Goal: Task Accomplishment & Management: Complete application form

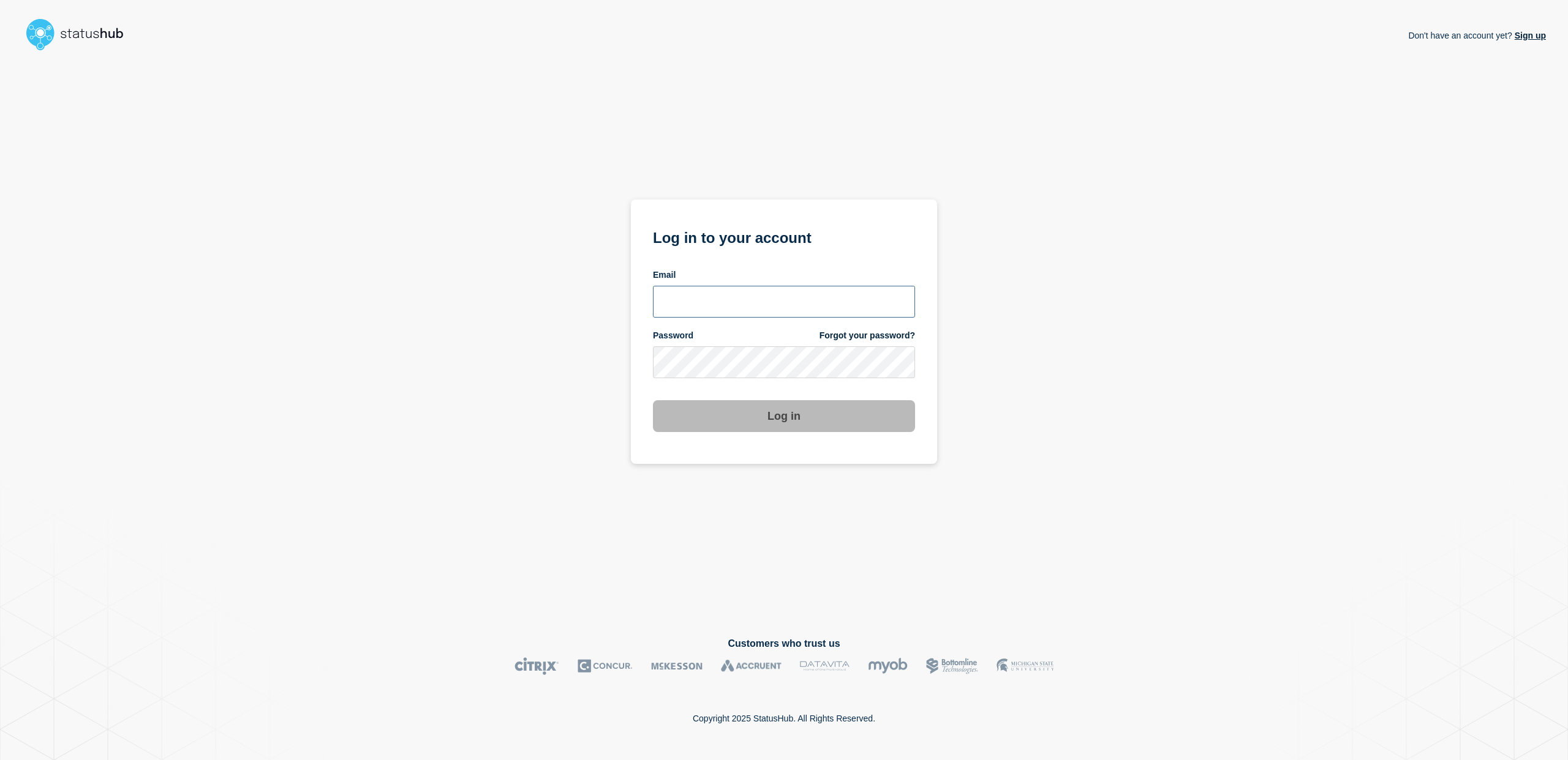
click at [836, 305] on input "email input" at bounding box center [784, 302] width 262 height 32
click at [0, 759] on com-1password-button at bounding box center [0, 760] width 0 height 0
type input "charlo.avendanio@catonetworks.com"
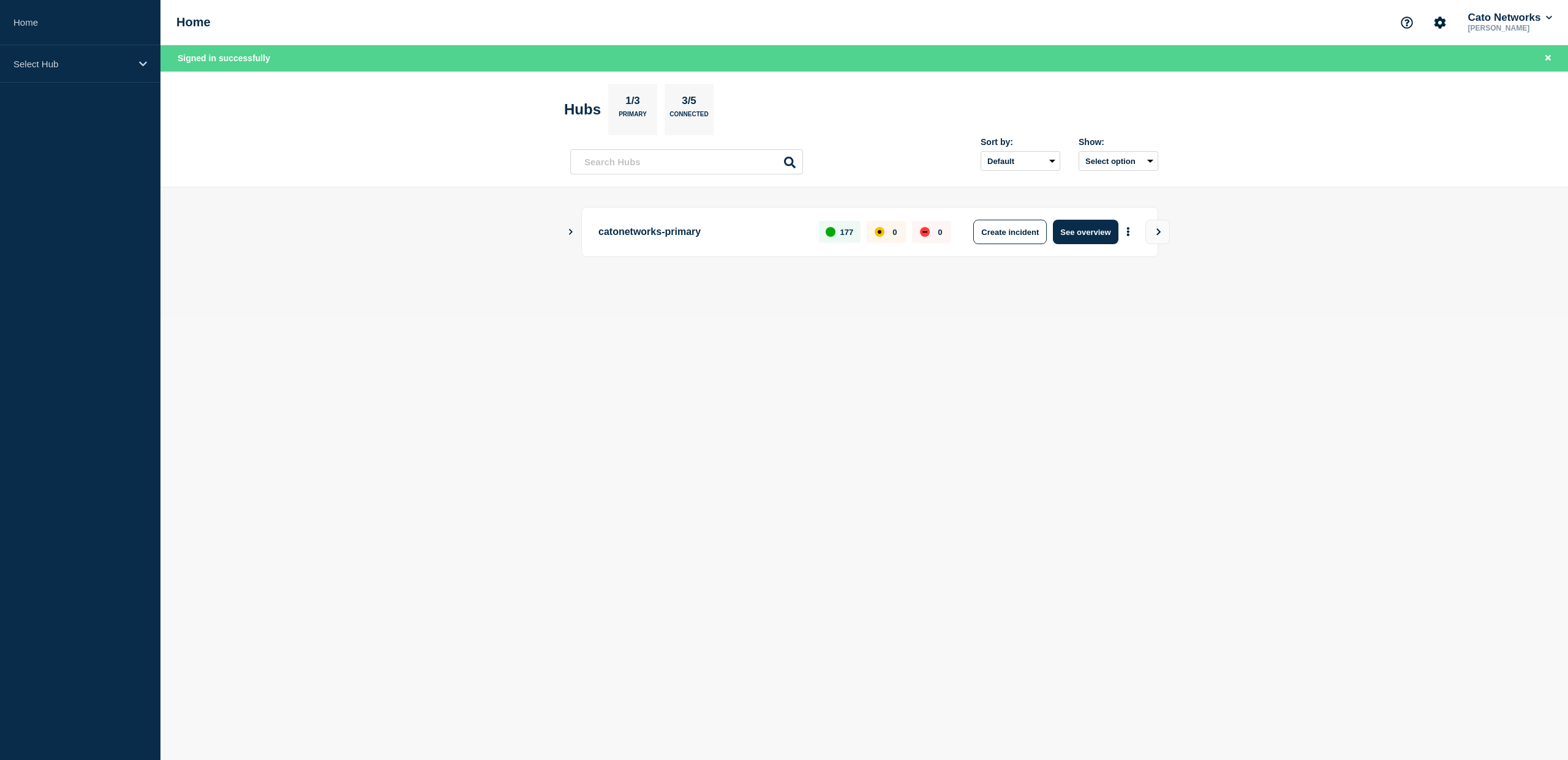
click at [569, 232] on icon "Show Connected Hubs" at bounding box center [570, 232] width 8 height 6
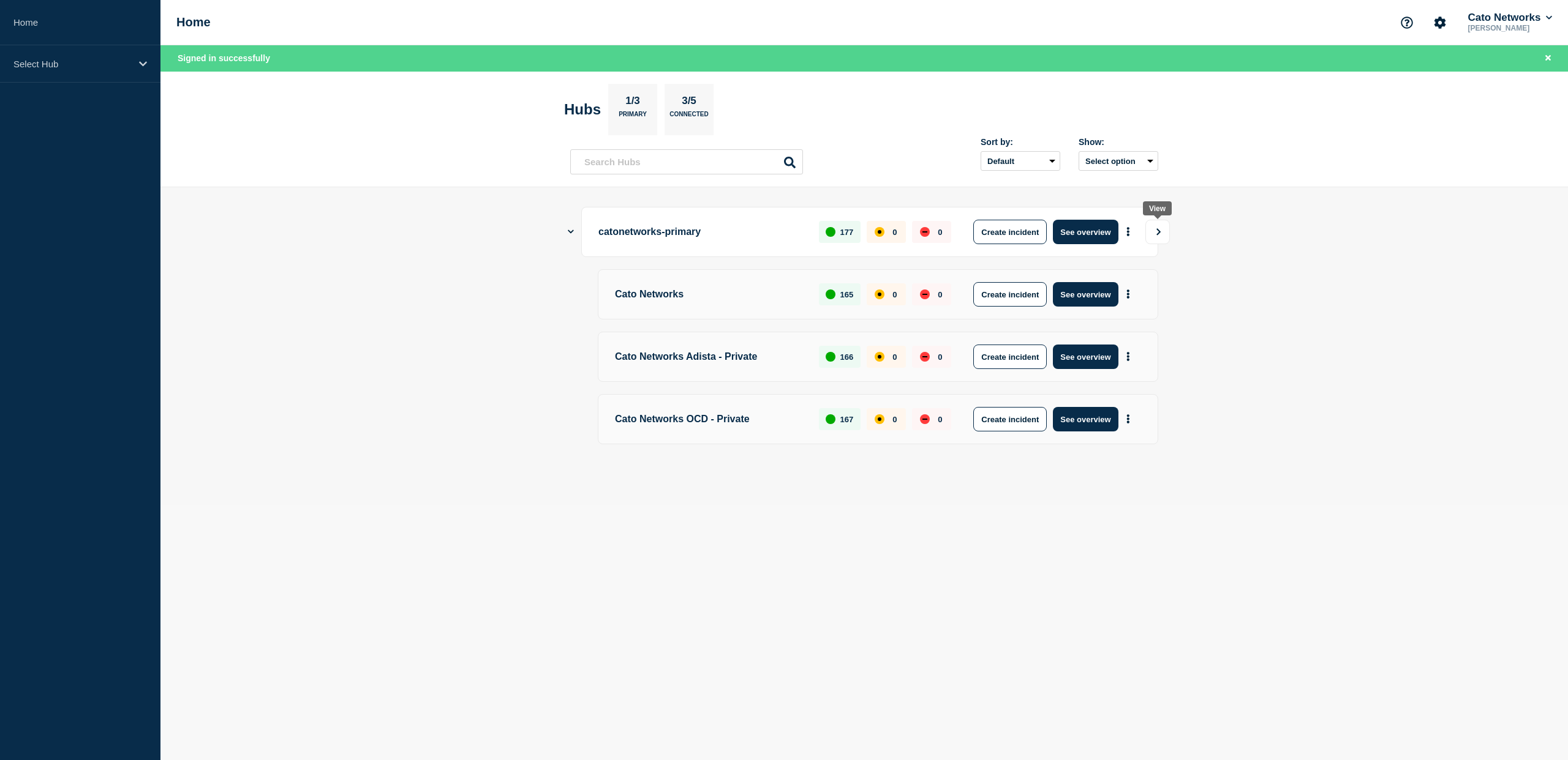
click at [1155, 233] on icon "View" at bounding box center [1159, 232] width 8 height 8
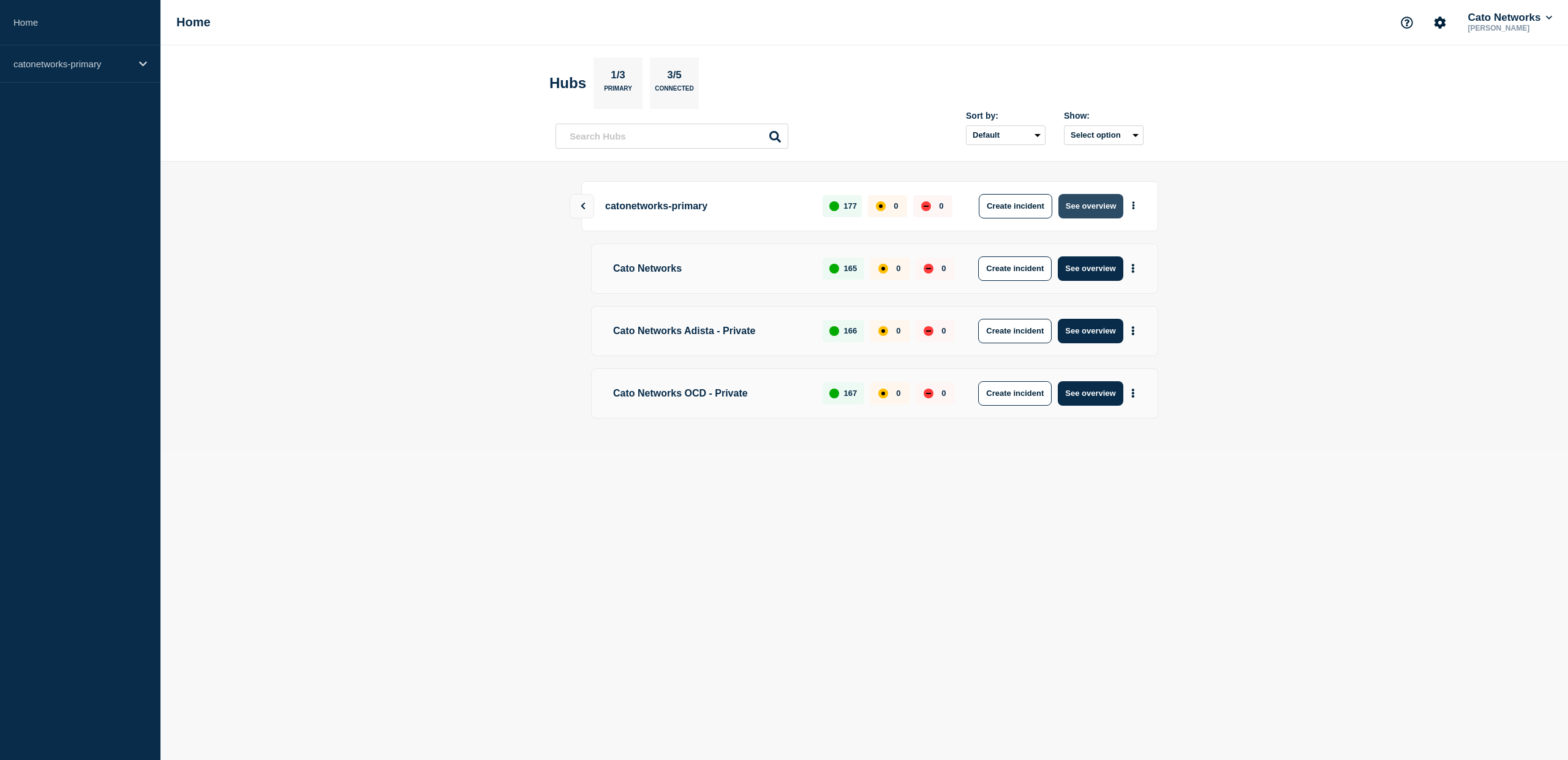
click at [1081, 203] on button "See overview" at bounding box center [1090, 206] width 65 height 24
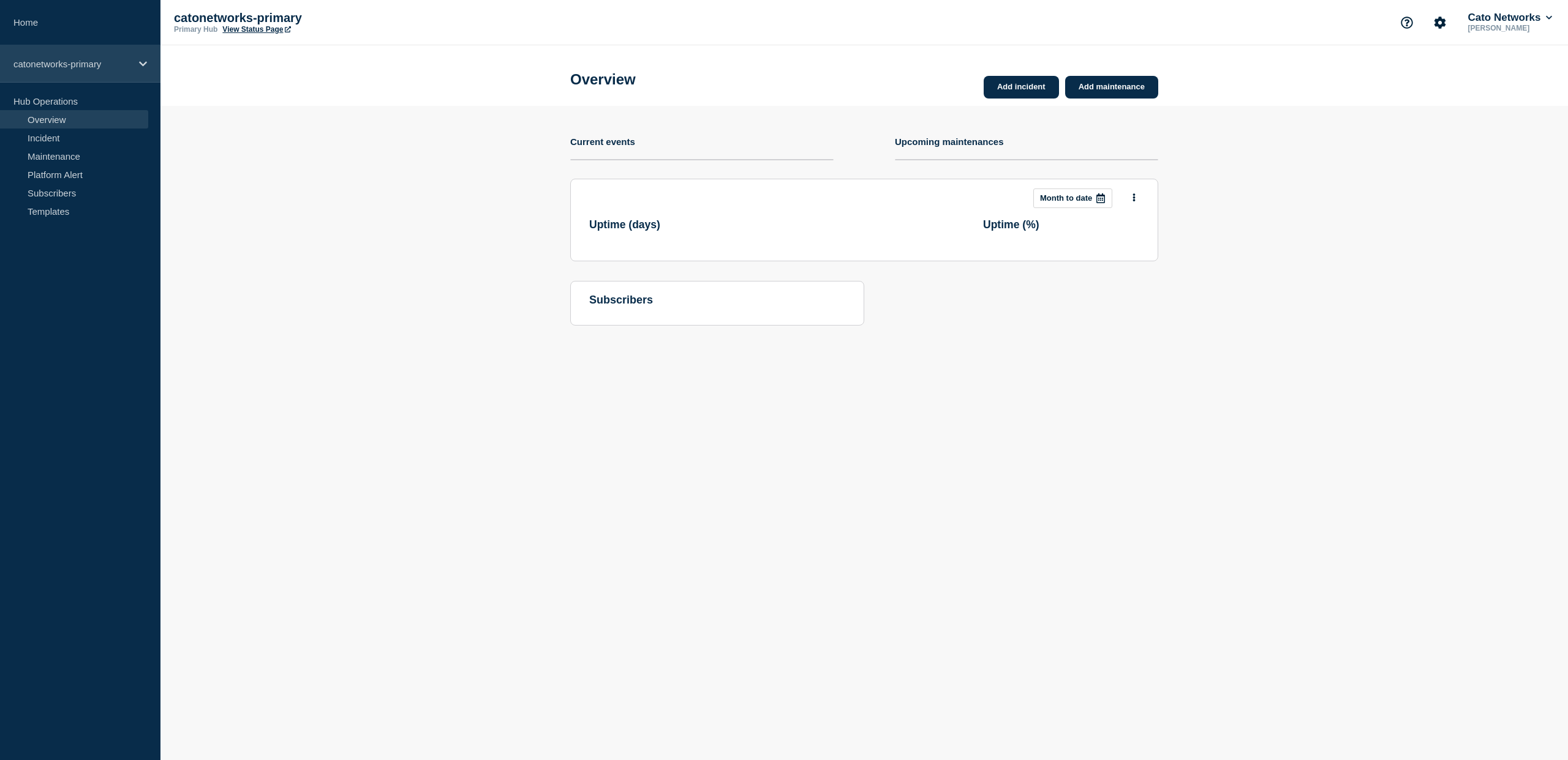
click at [132, 60] on div "catonetworks-primary" at bounding box center [80, 63] width 161 height 37
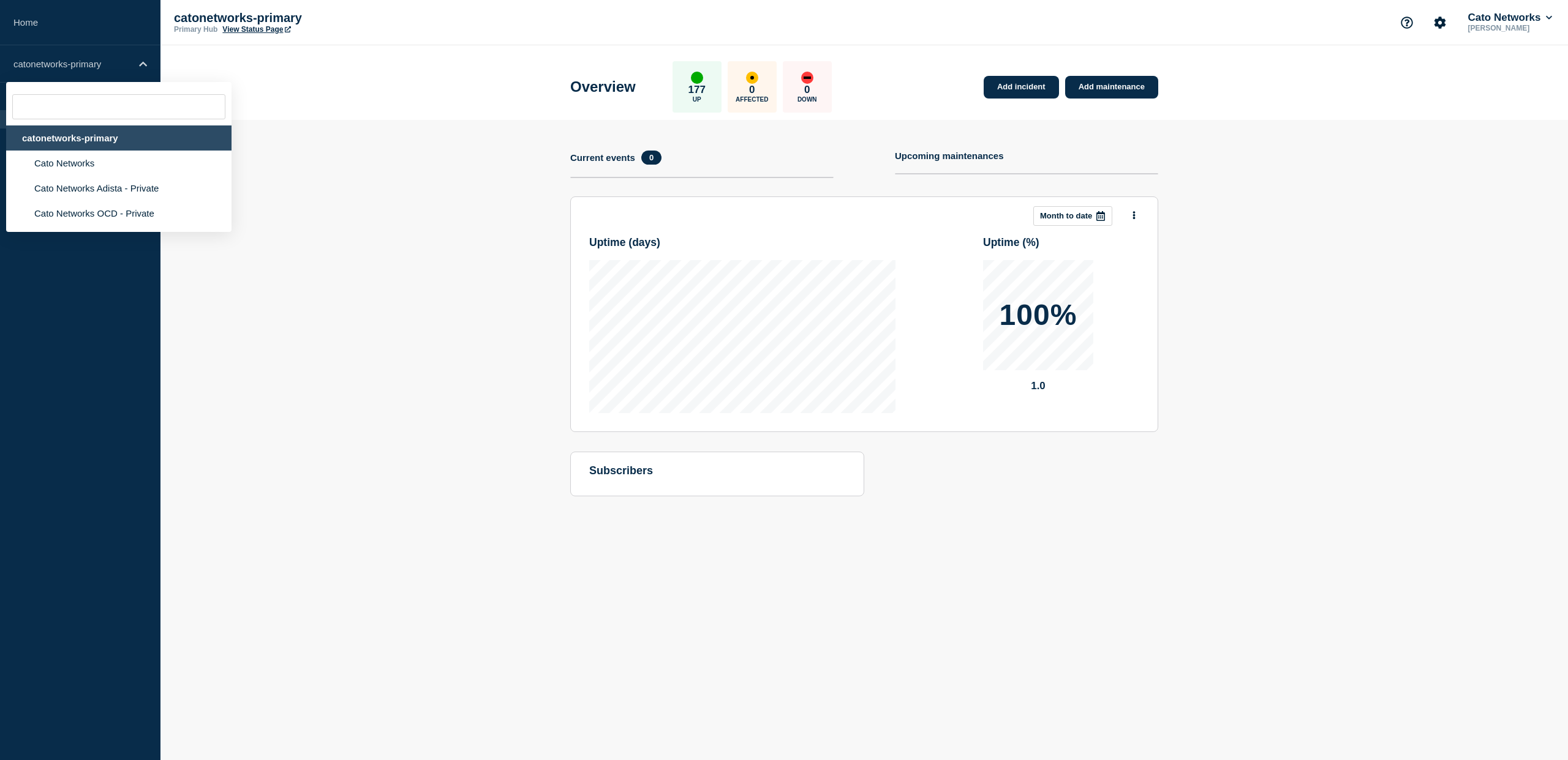
click at [304, 108] on header "Overview 177 Up 0 Affected 0 Down Add incident Add maintenance" at bounding box center [864, 82] width 1407 height 75
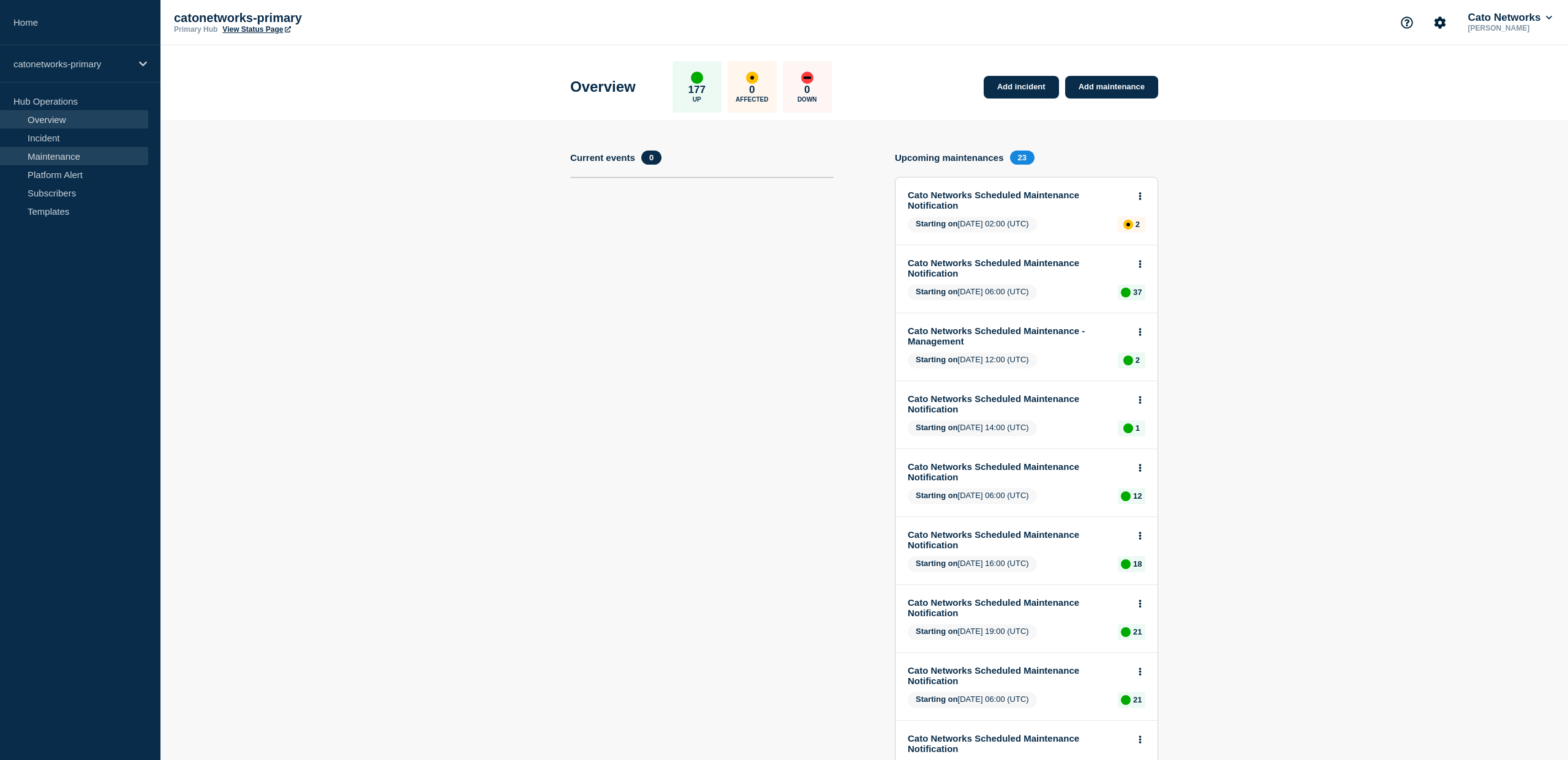
click at [65, 158] on link "Maintenance" at bounding box center [74, 156] width 148 height 18
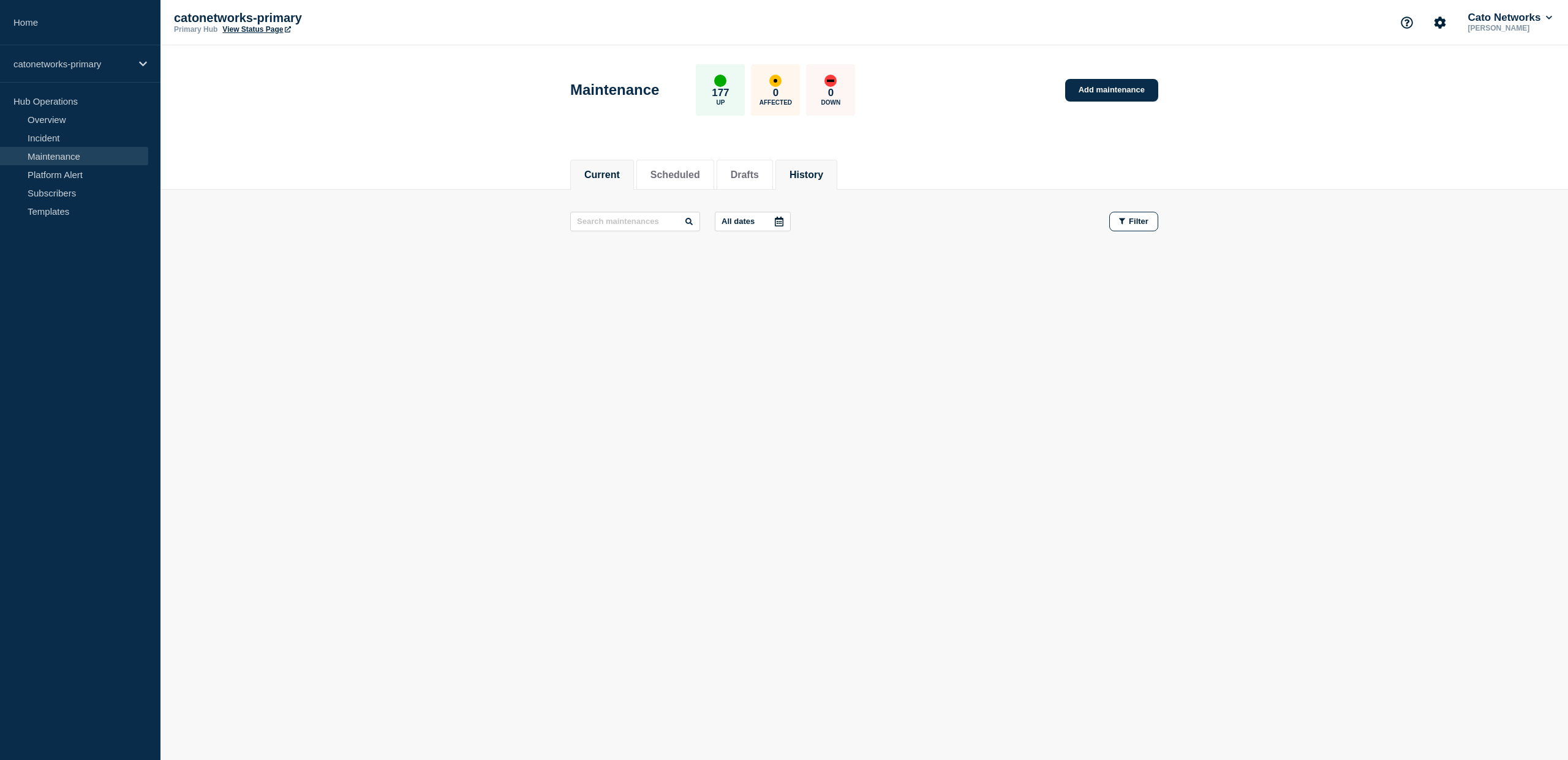
click at [796, 174] on button "History" at bounding box center [806, 175] width 34 height 11
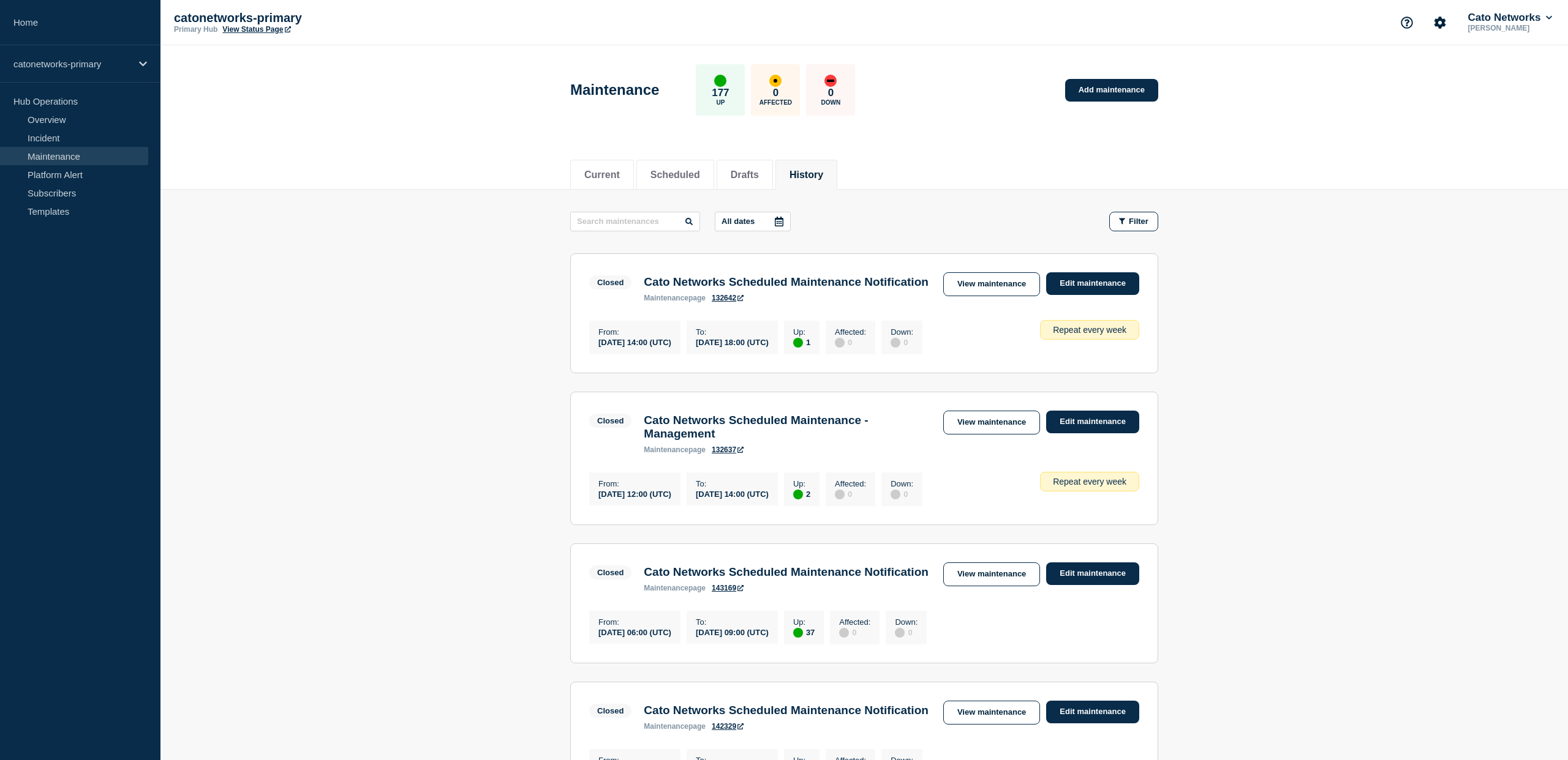
click at [775, 225] on icon at bounding box center [779, 222] width 9 height 10
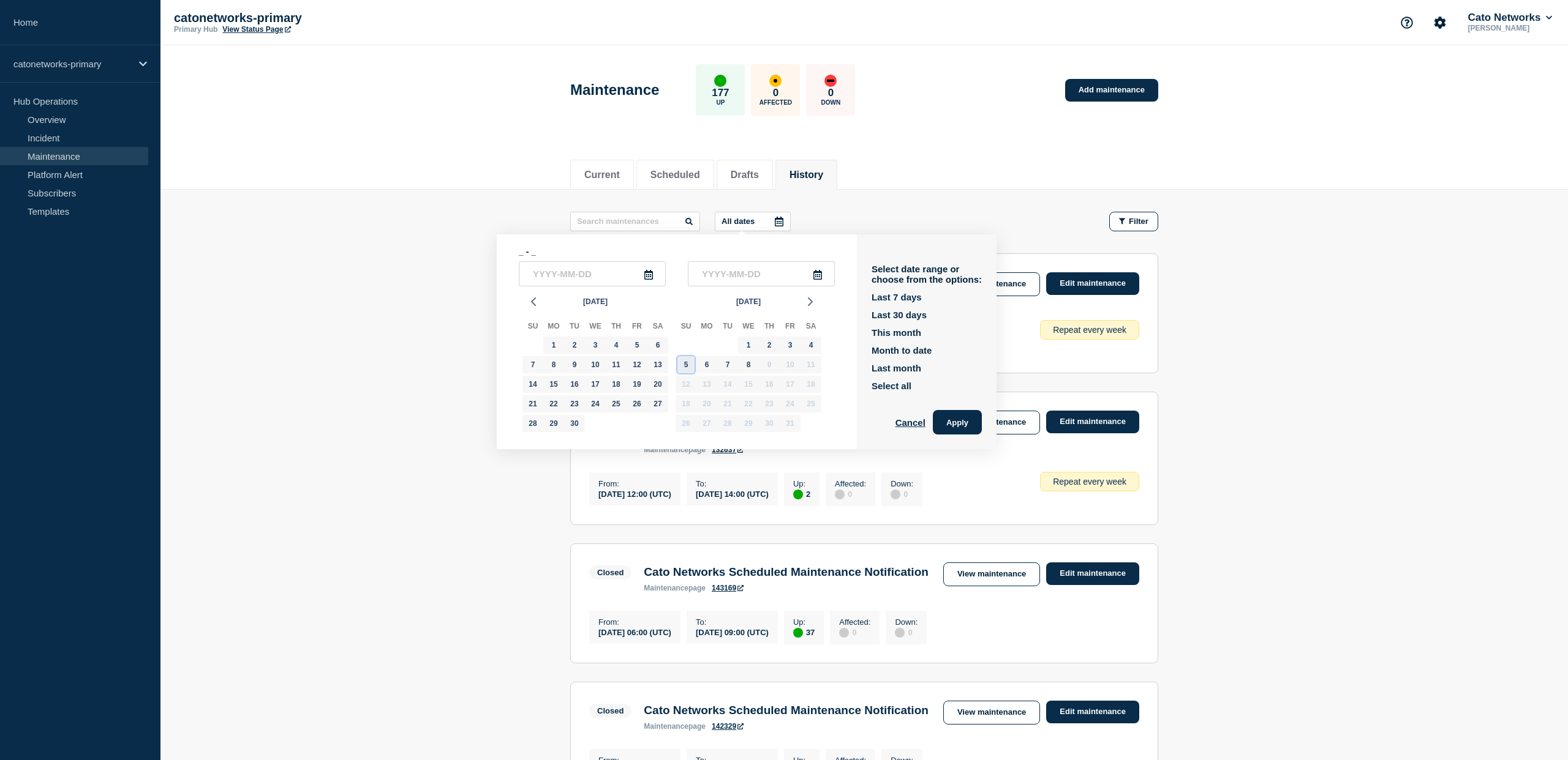
click at [686, 369] on div "5" at bounding box center [686, 365] width 17 height 17
type input "2025-10-05"
click at [684, 372] on div "5" at bounding box center [686, 365] width 17 height 17
type input "2025-10-05"
click at [948, 423] on button "Apply" at bounding box center [958, 422] width 49 height 24
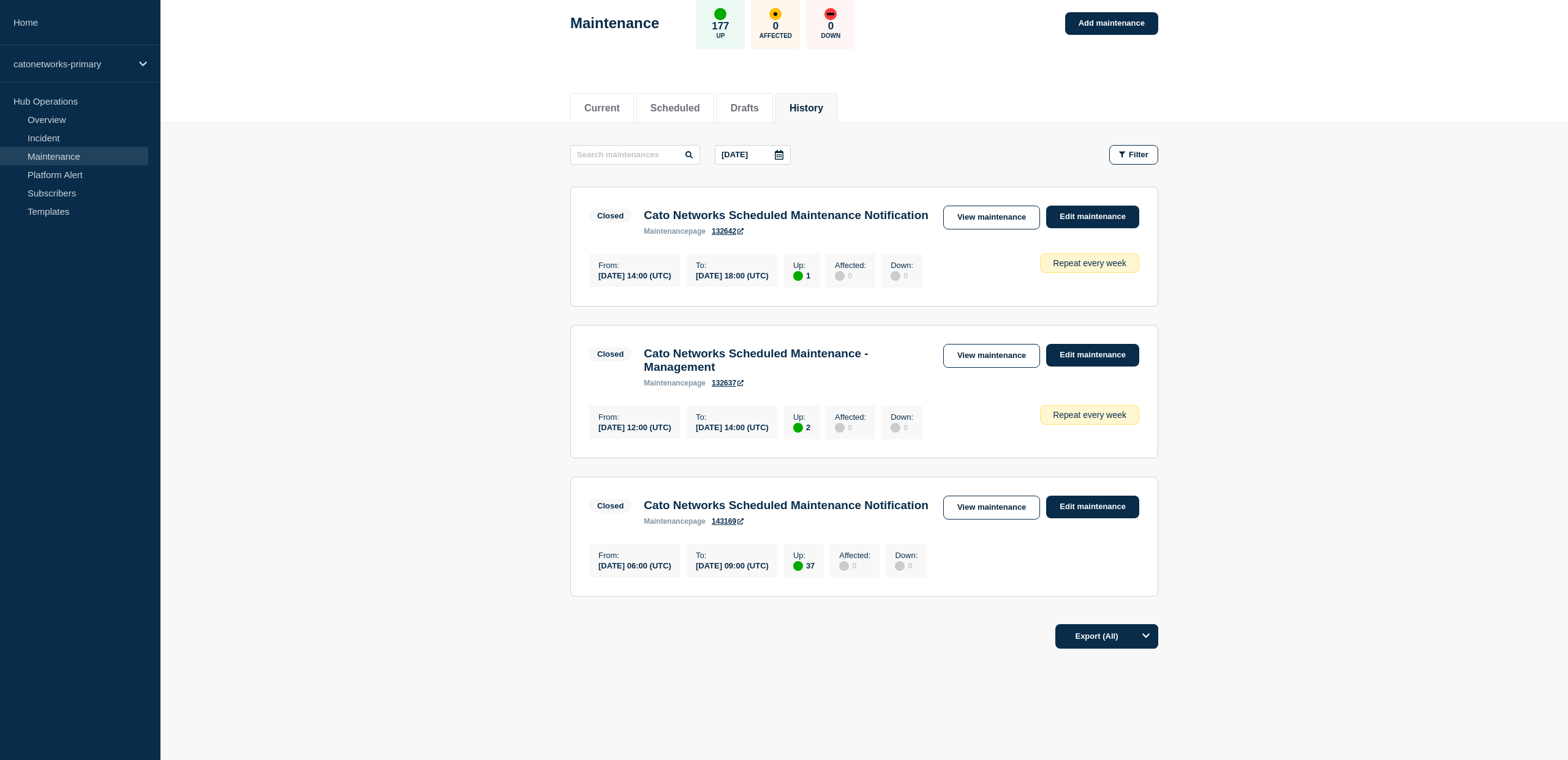
scroll to position [87, 0]
click at [790, 521] on div "maintenance page 143169" at bounding box center [786, 522] width 285 height 9
click at [963, 505] on link "View maintenance" at bounding box center [992, 508] width 97 height 24
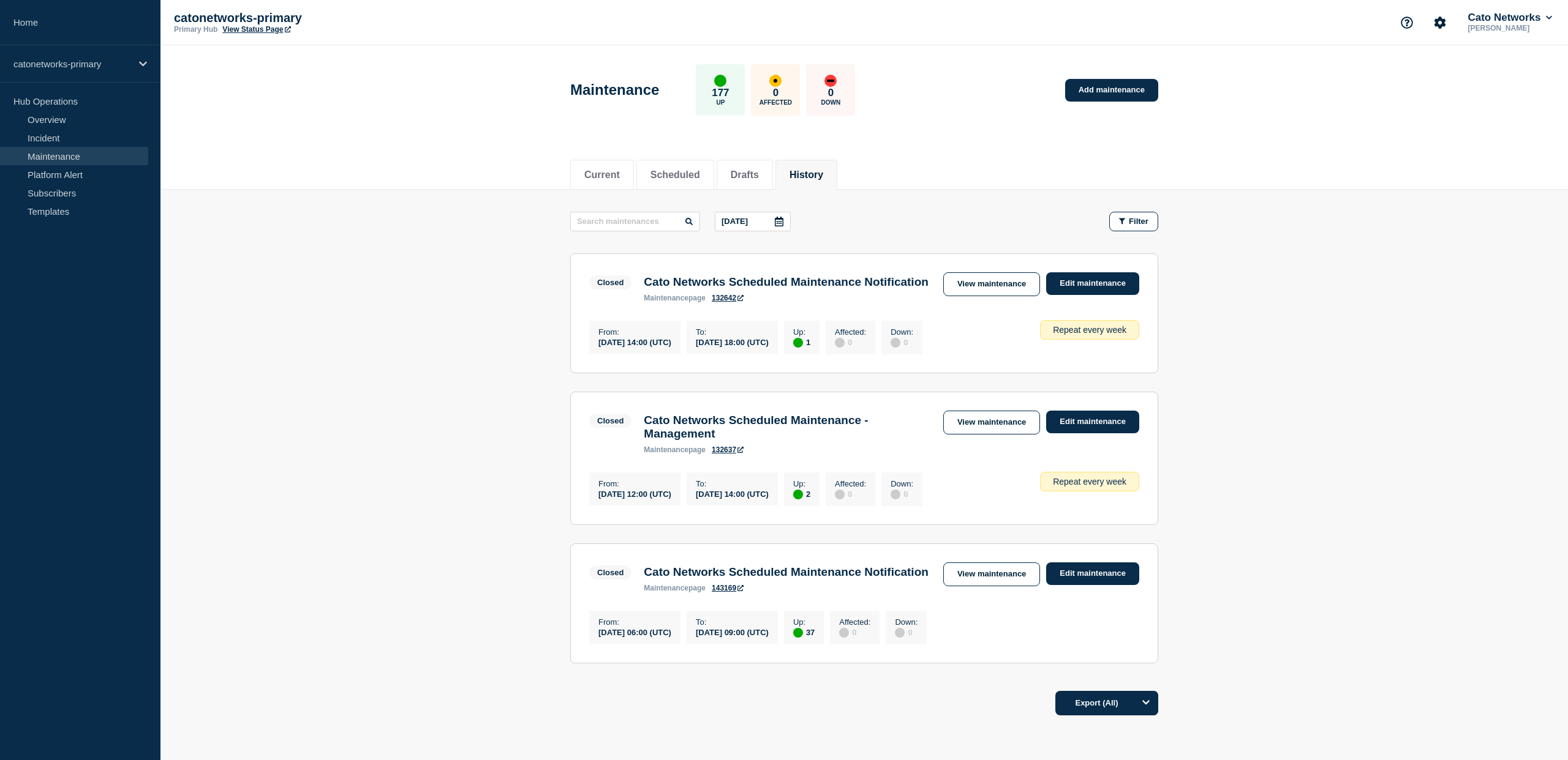
scroll to position [89, 0]
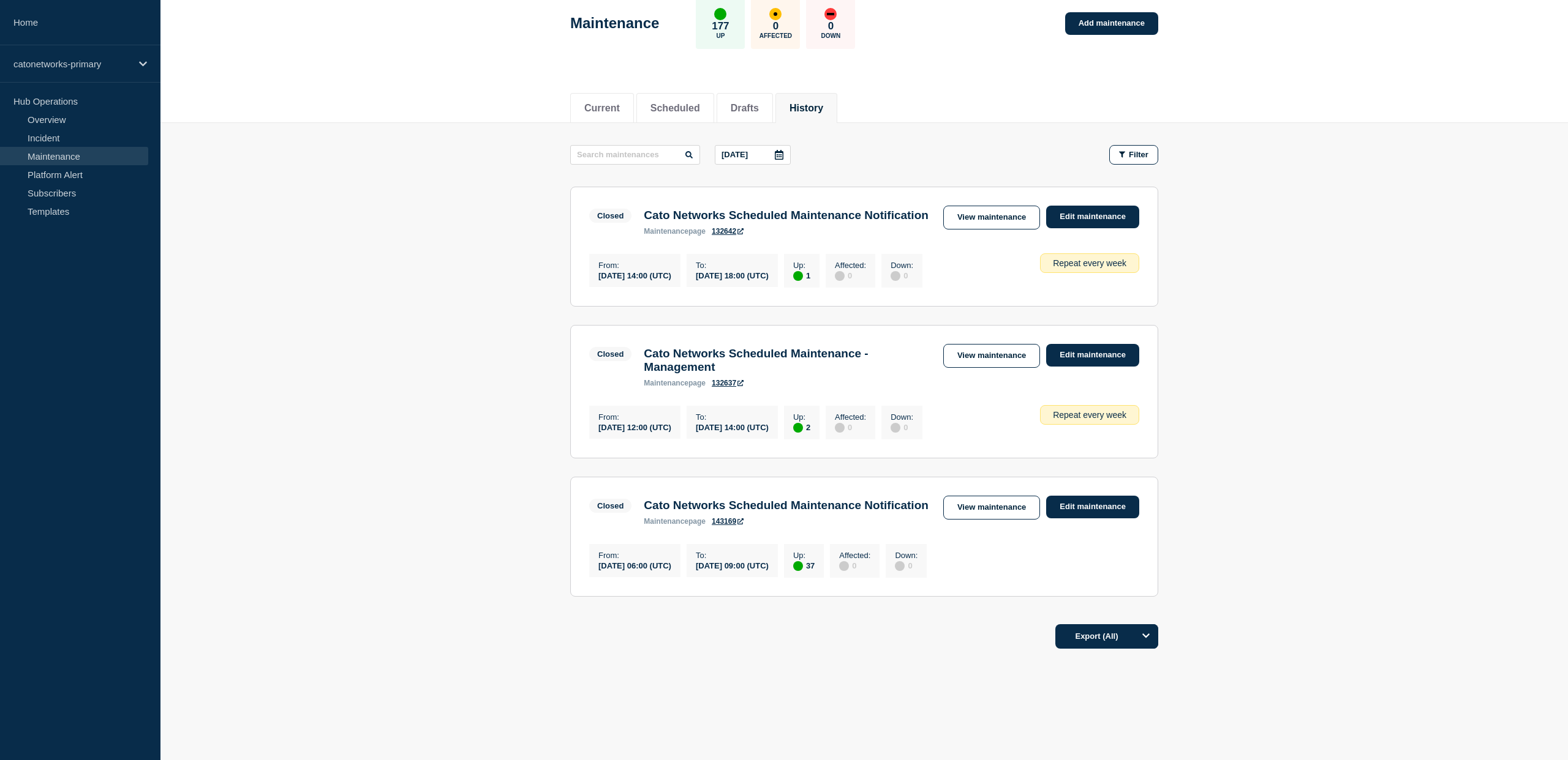
click at [772, 220] on section "Closed Cato Networks Scheduled Maintenance Notification maintenance page 132642…" at bounding box center [864, 246] width 588 height 120
click at [988, 206] on link "View maintenance" at bounding box center [992, 218] width 97 height 24
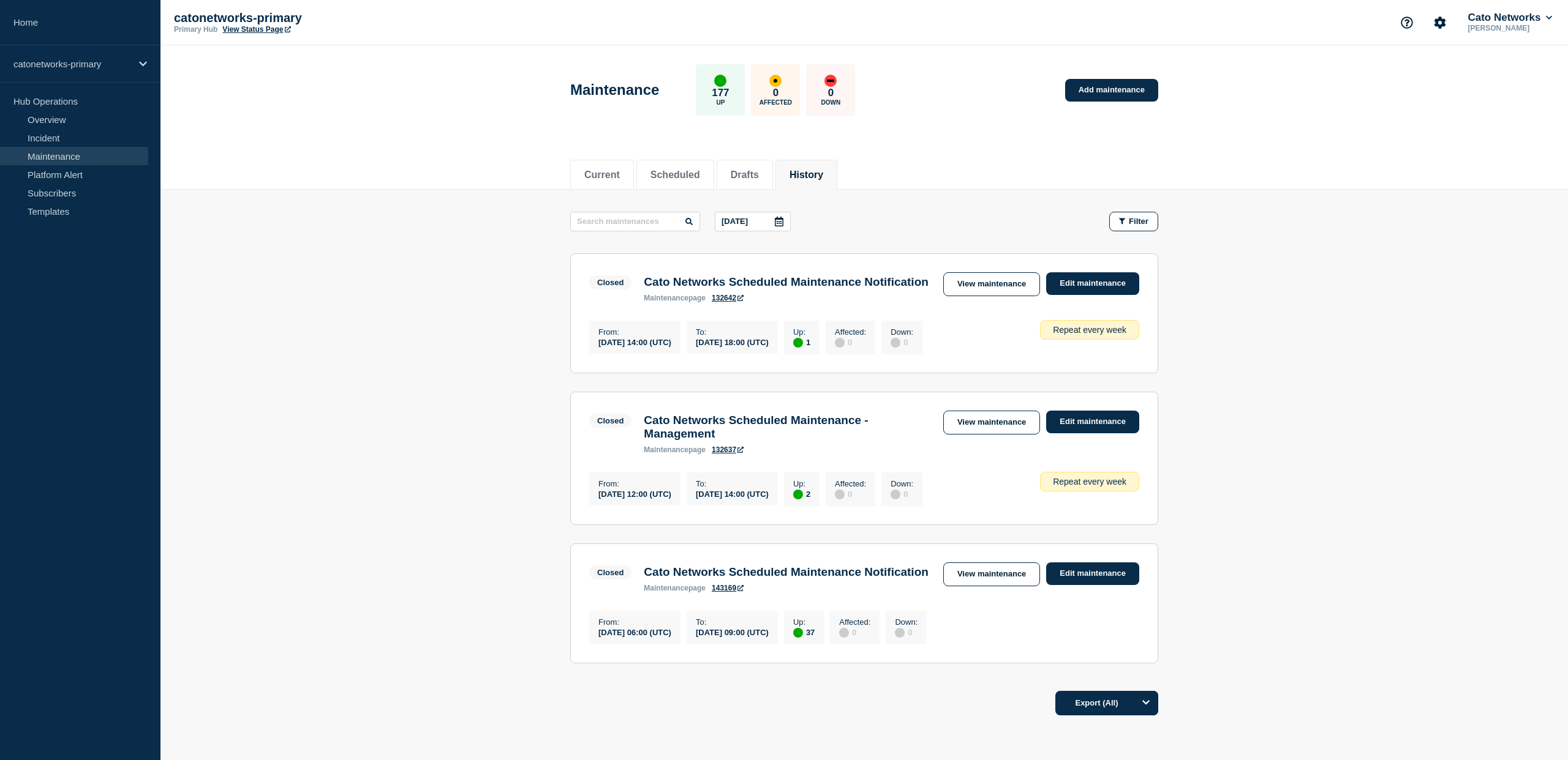
click at [802, 185] on li "History" at bounding box center [806, 175] width 62 height 30
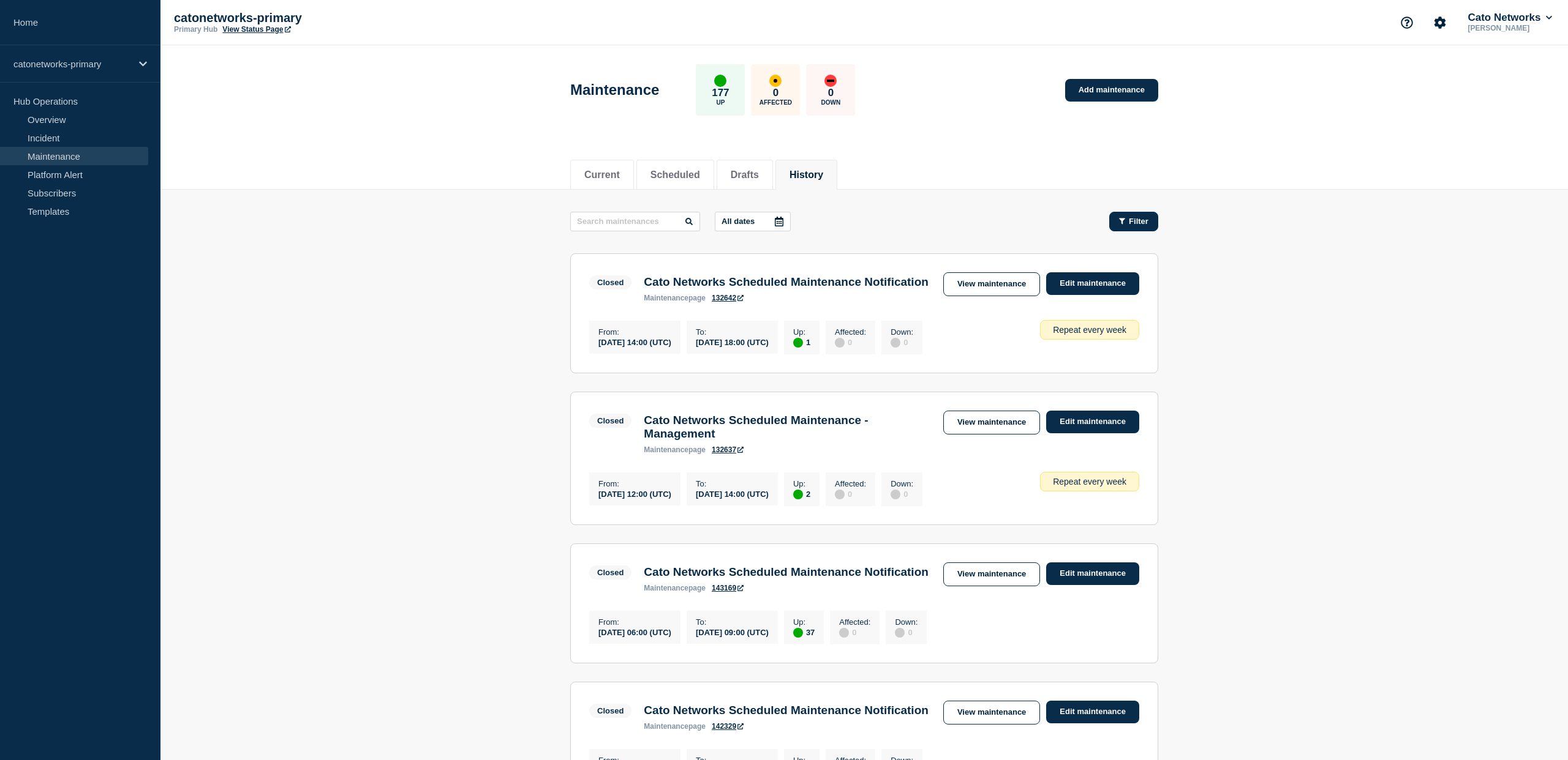
click at [1126, 221] on div "Filter" at bounding box center [1133, 221] width 30 height 9
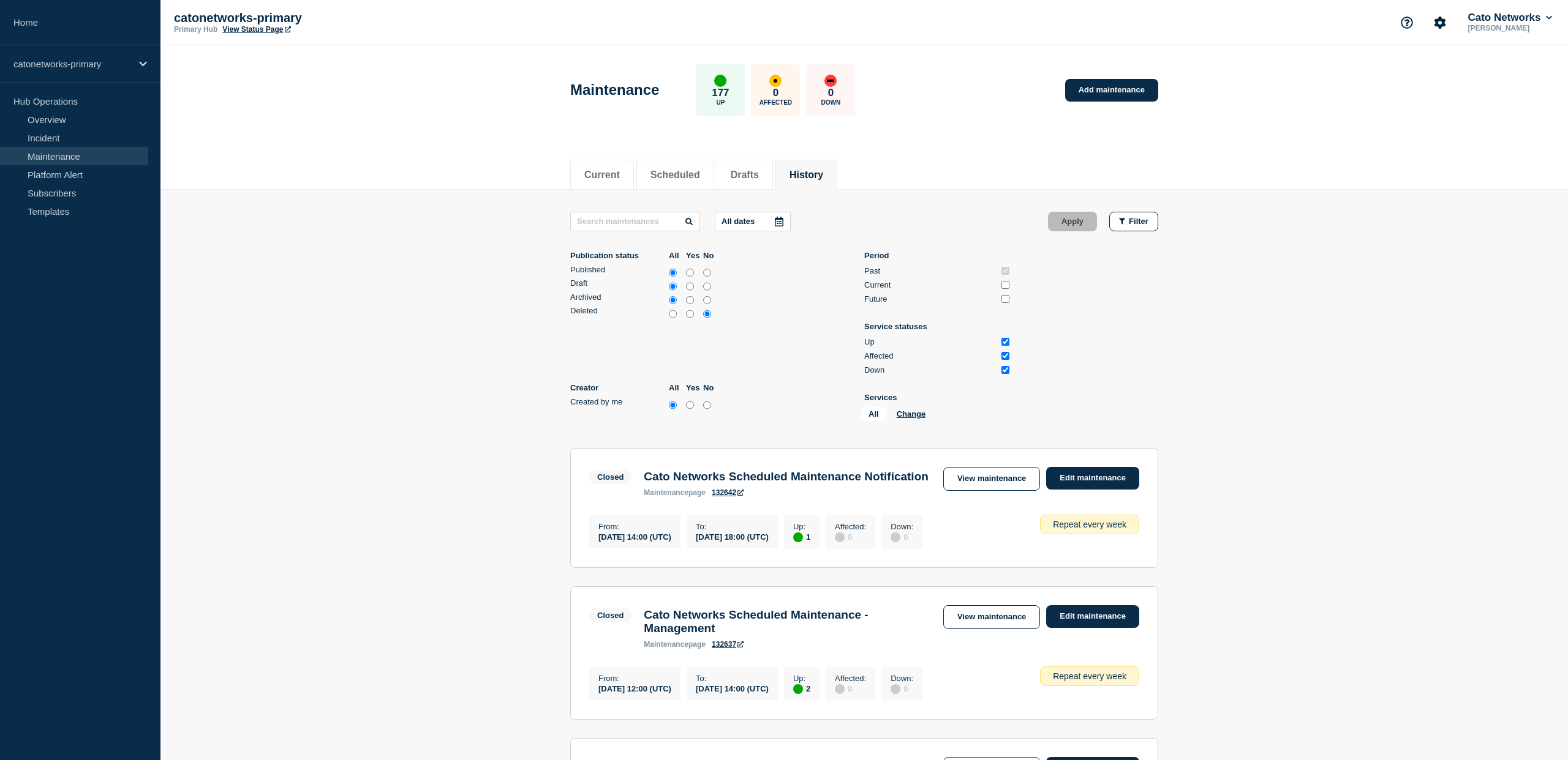
click at [634, 219] on input "text" at bounding box center [635, 221] width 130 height 19
type input "joha"
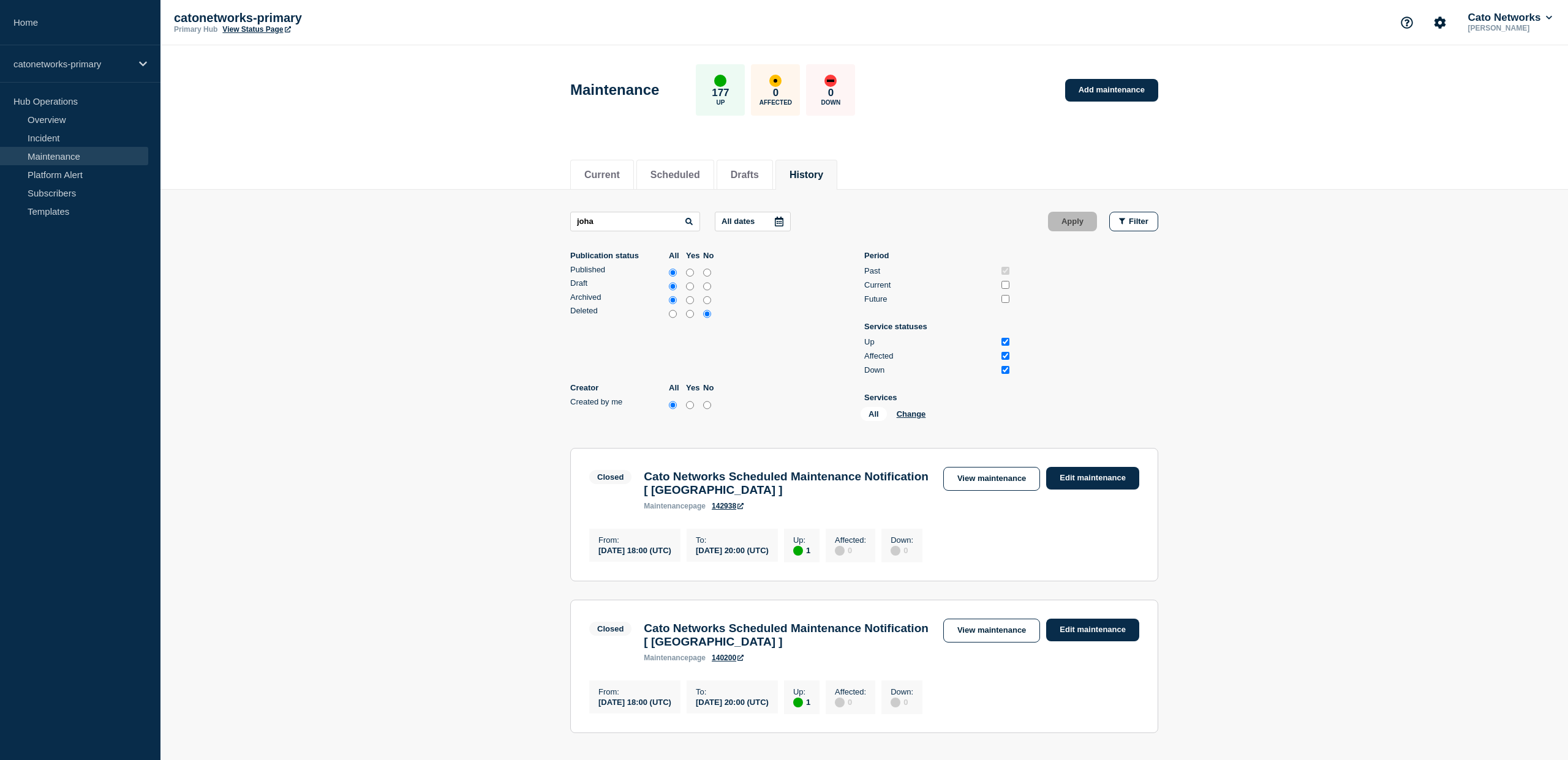
click at [1008, 467] on link "View maintenance" at bounding box center [992, 479] width 97 height 24
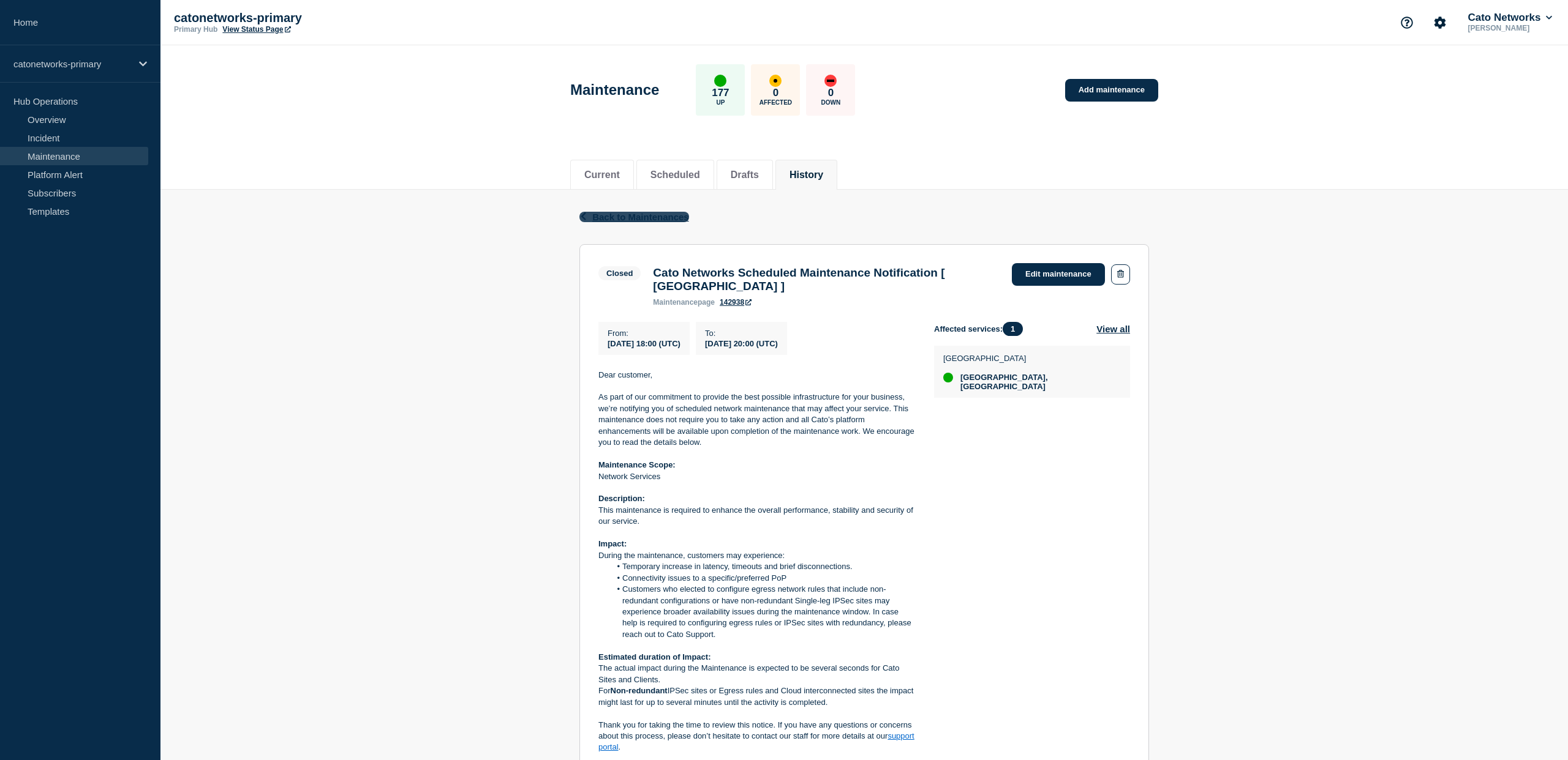
click at [651, 218] on span "Back to Maintenances" at bounding box center [641, 217] width 97 height 11
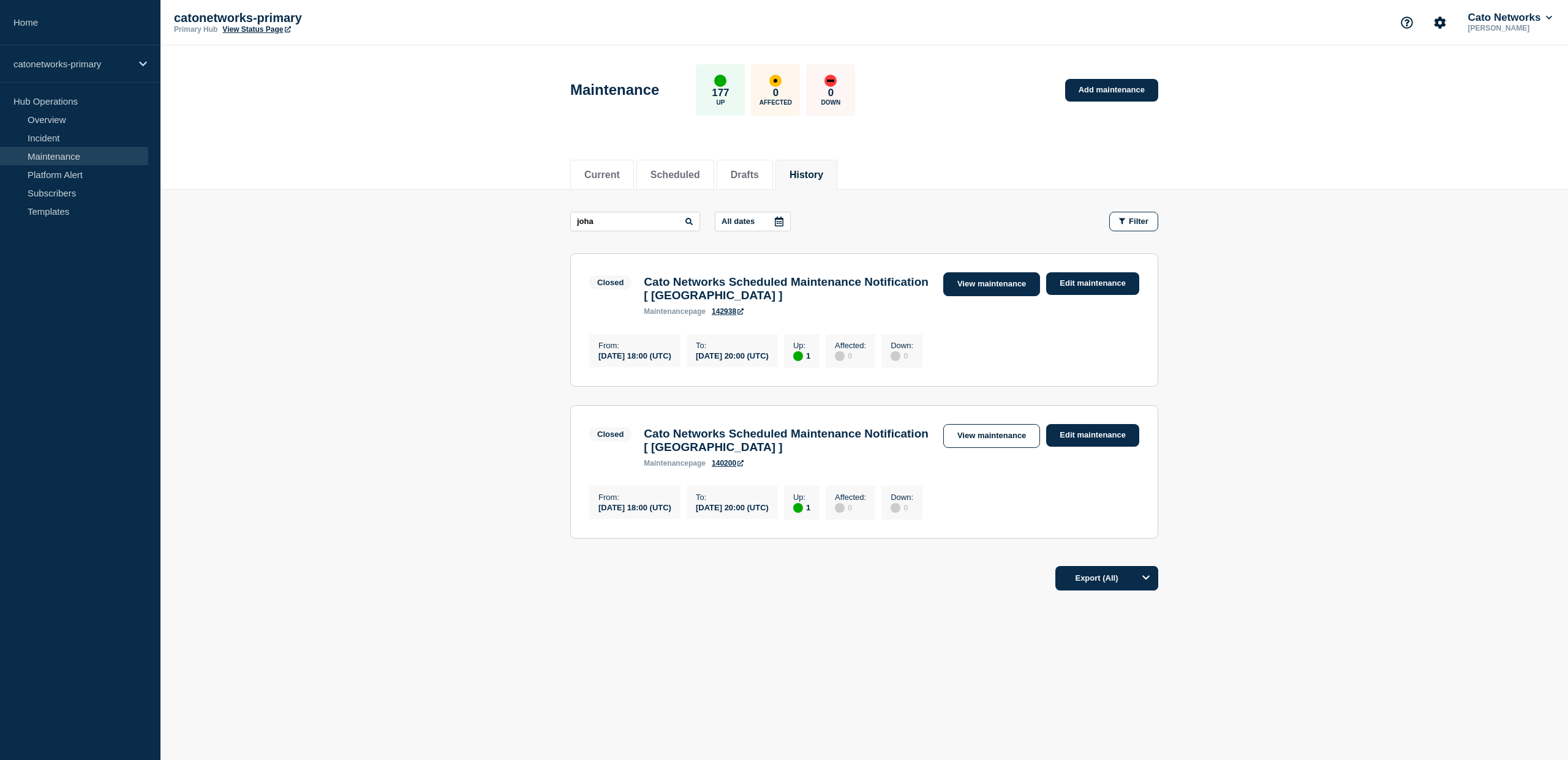
click at [983, 289] on link "View maintenance" at bounding box center [992, 284] width 97 height 24
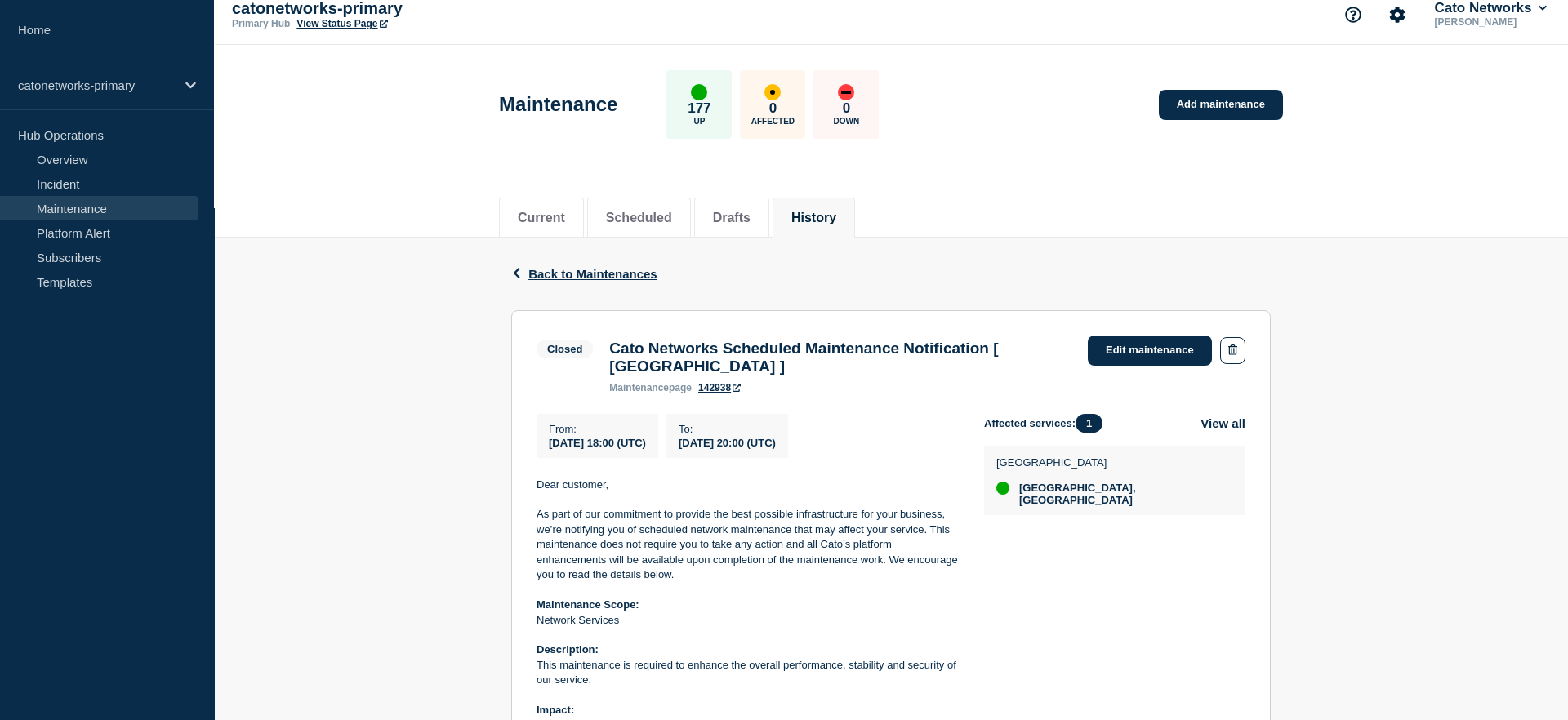
scroll to position [15, 0]
click at [1220, 434] on button "View all" at bounding box center [1223, 424] width 45 height 18
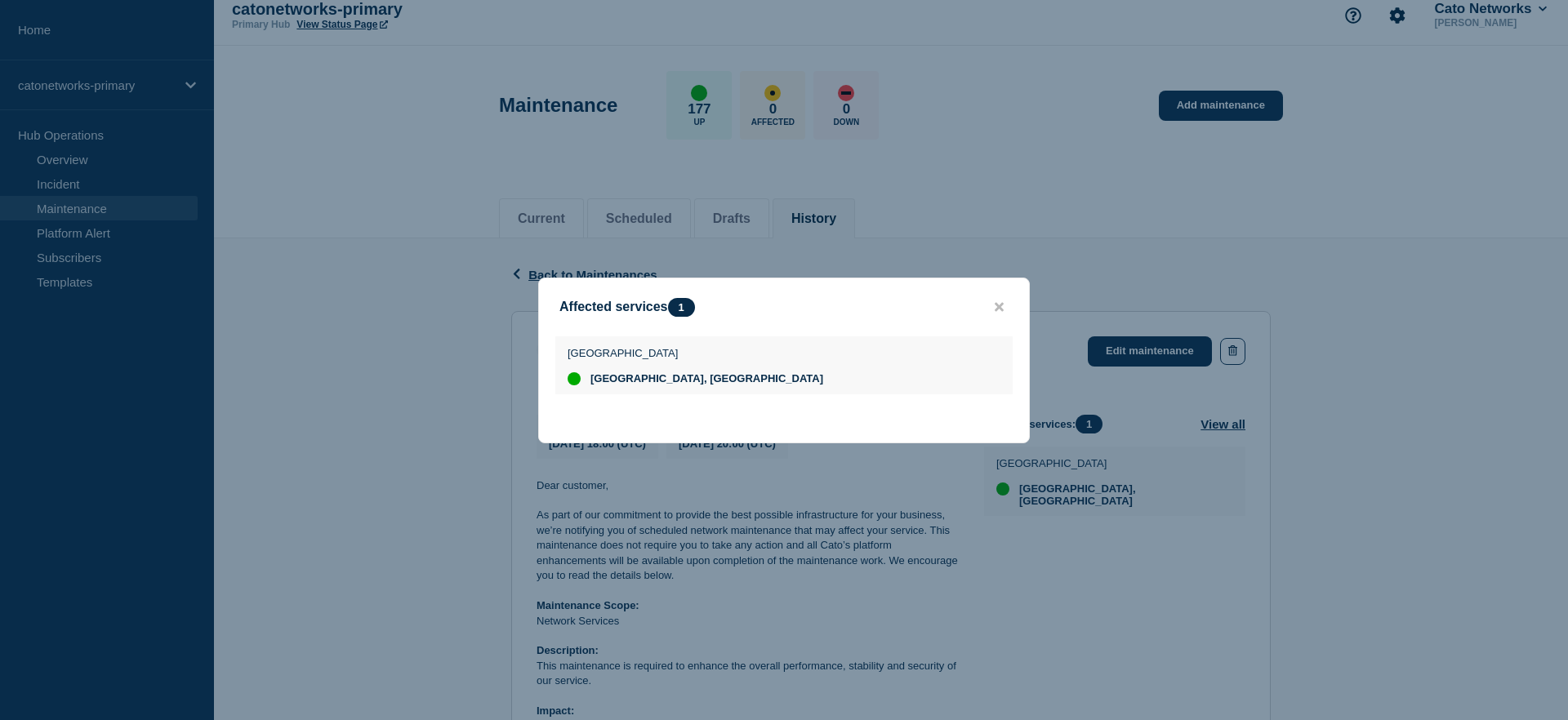
click at [861, 398] on div "Africa Johannesburg, South Africa" at bounding box center [784, 369] width 490 height 66
click at [995, 301] on icon "close button" at bounding box center [999, 307] width 9 height 13
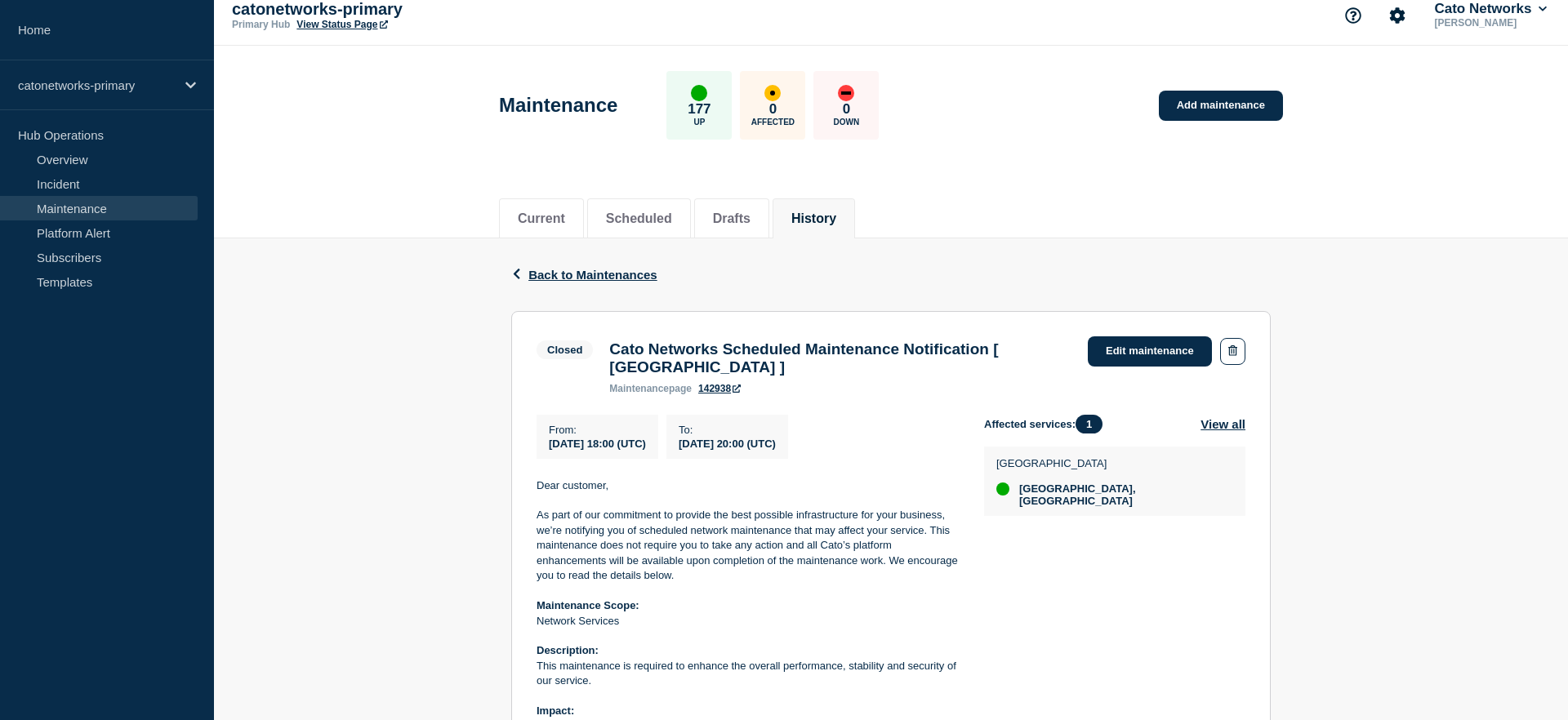
scroll to position [11, 0]
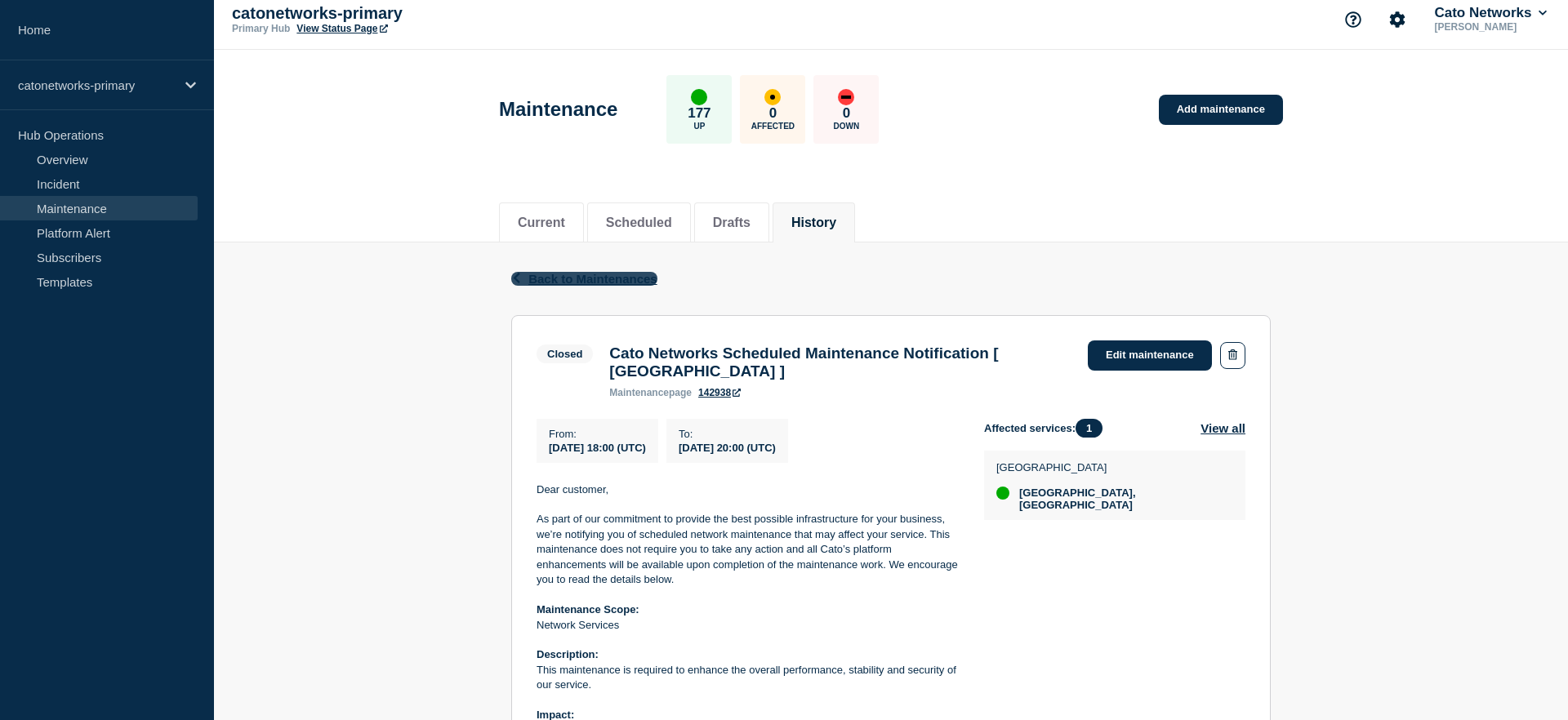
click at [584, 282] on span "Back to Maintenances" at bounding box center [593, 279] width 129 height 14
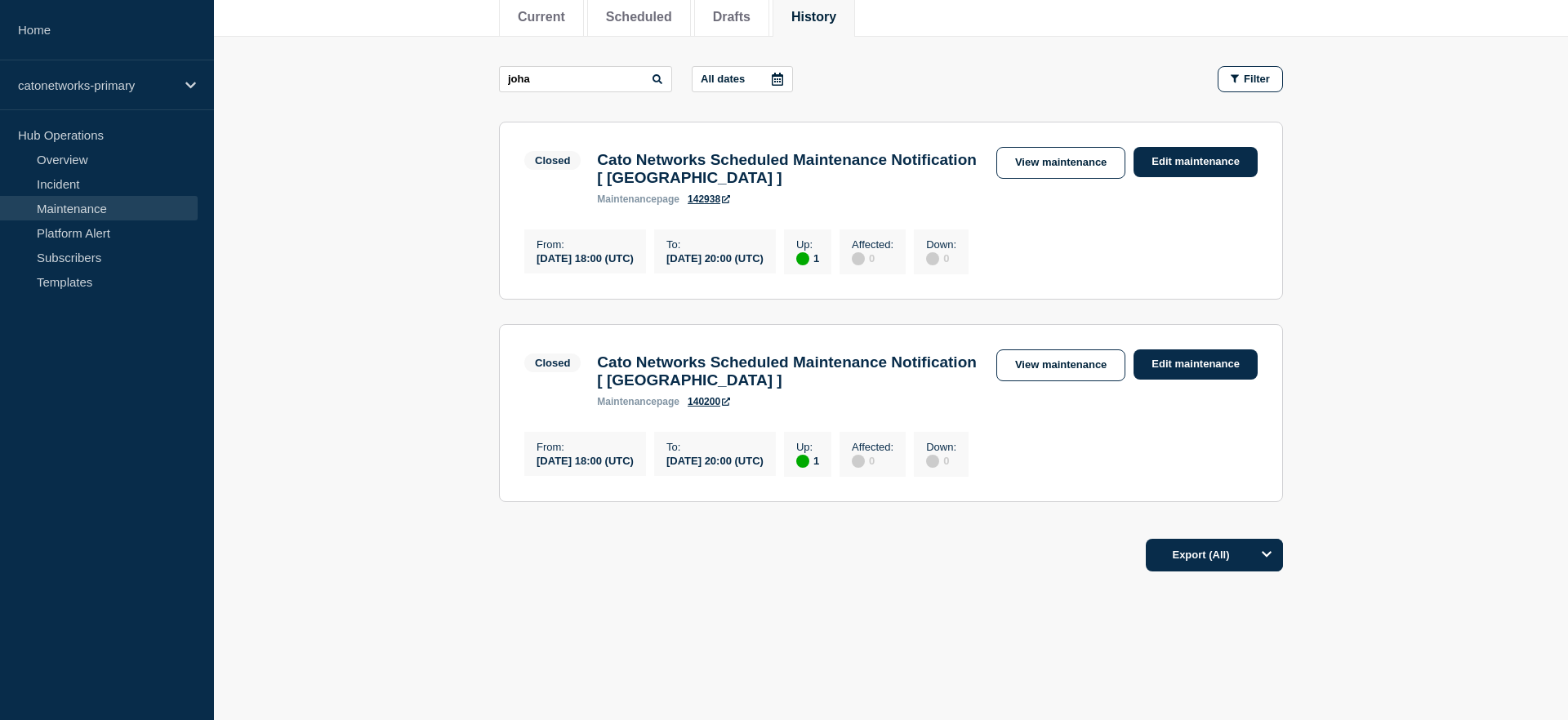
scroll to position [241, 0]
click at [1070, 357] on link "View maintenance" at bounding box center [1061, 365] width 129 height 32
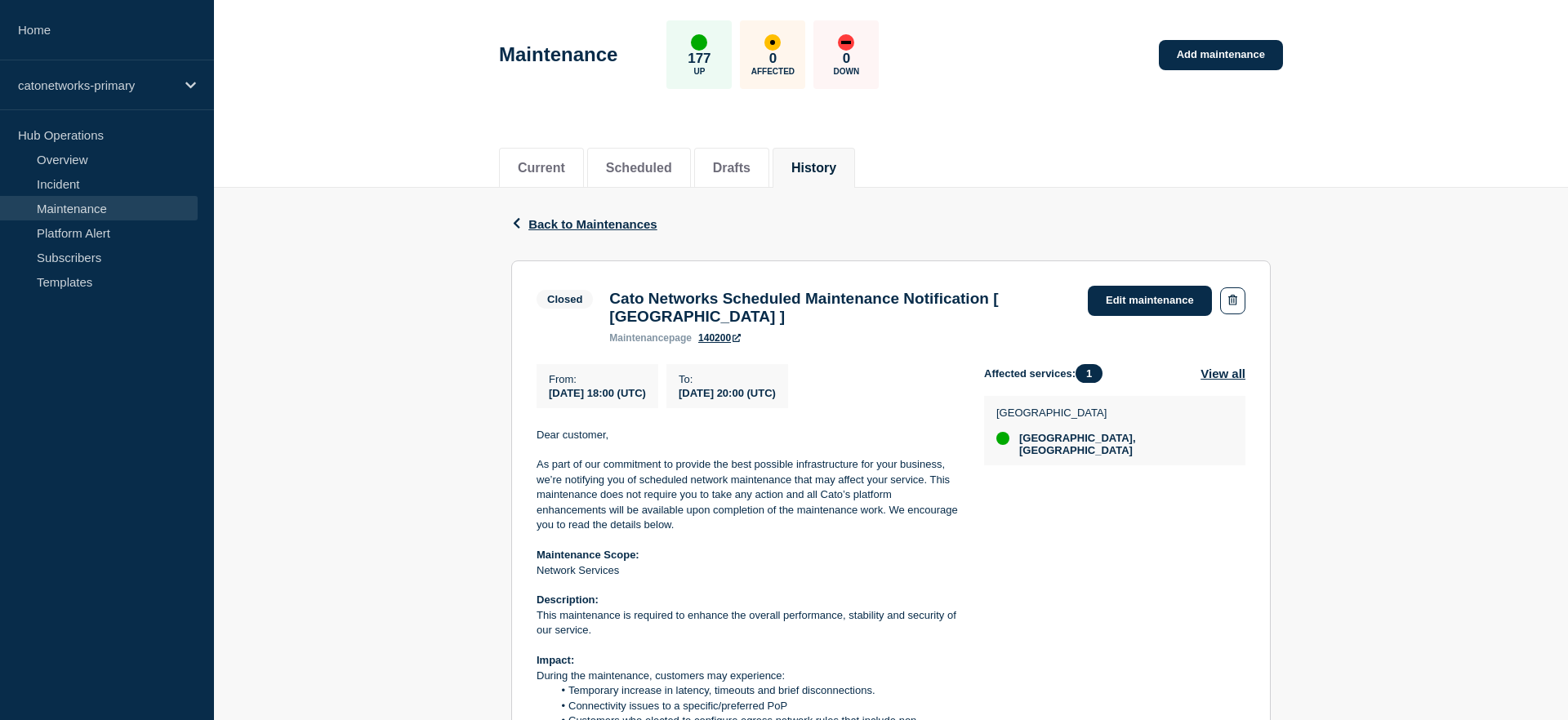
scroll to position [51, 0]
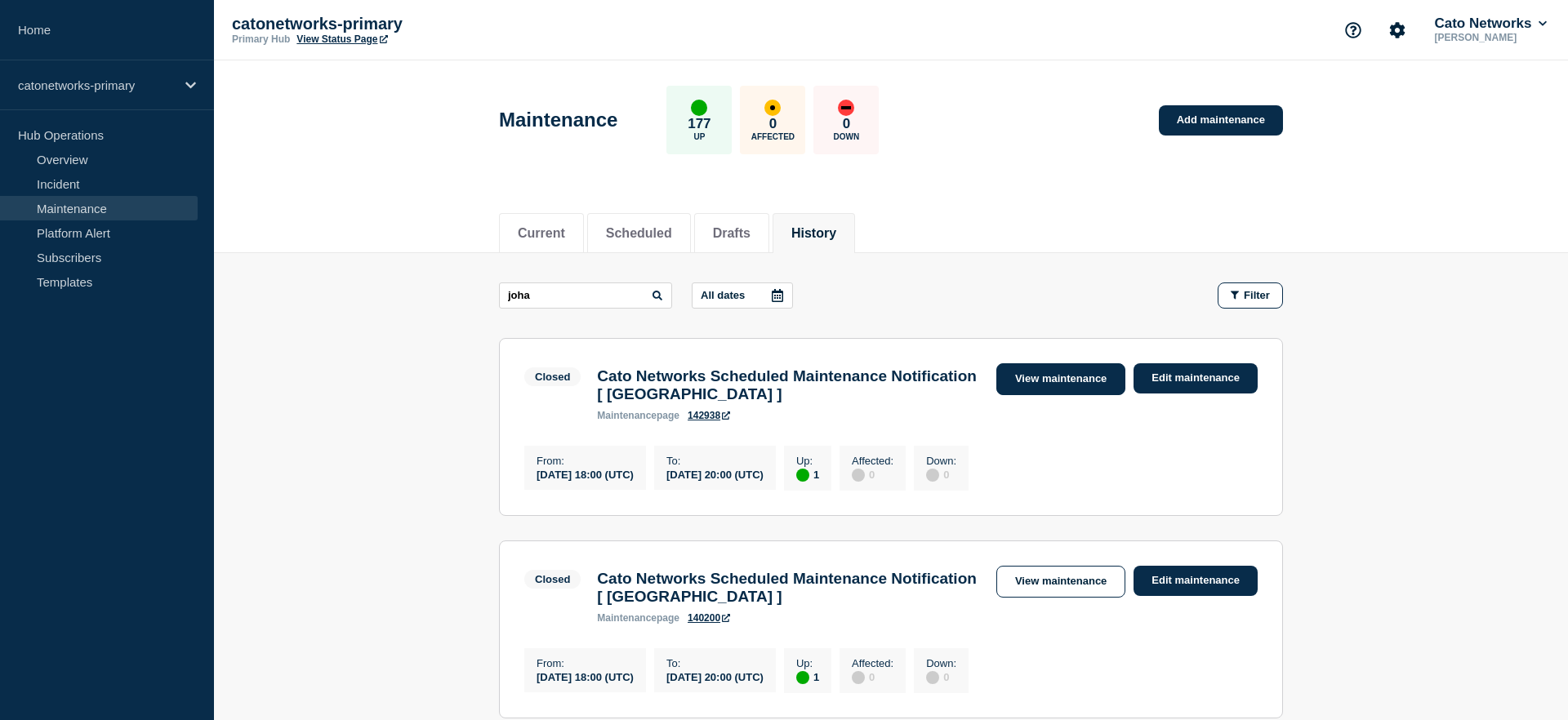
click at [1061, 384] on link "View maintenance" at bounding box center [1061, 379] width 129 height 32
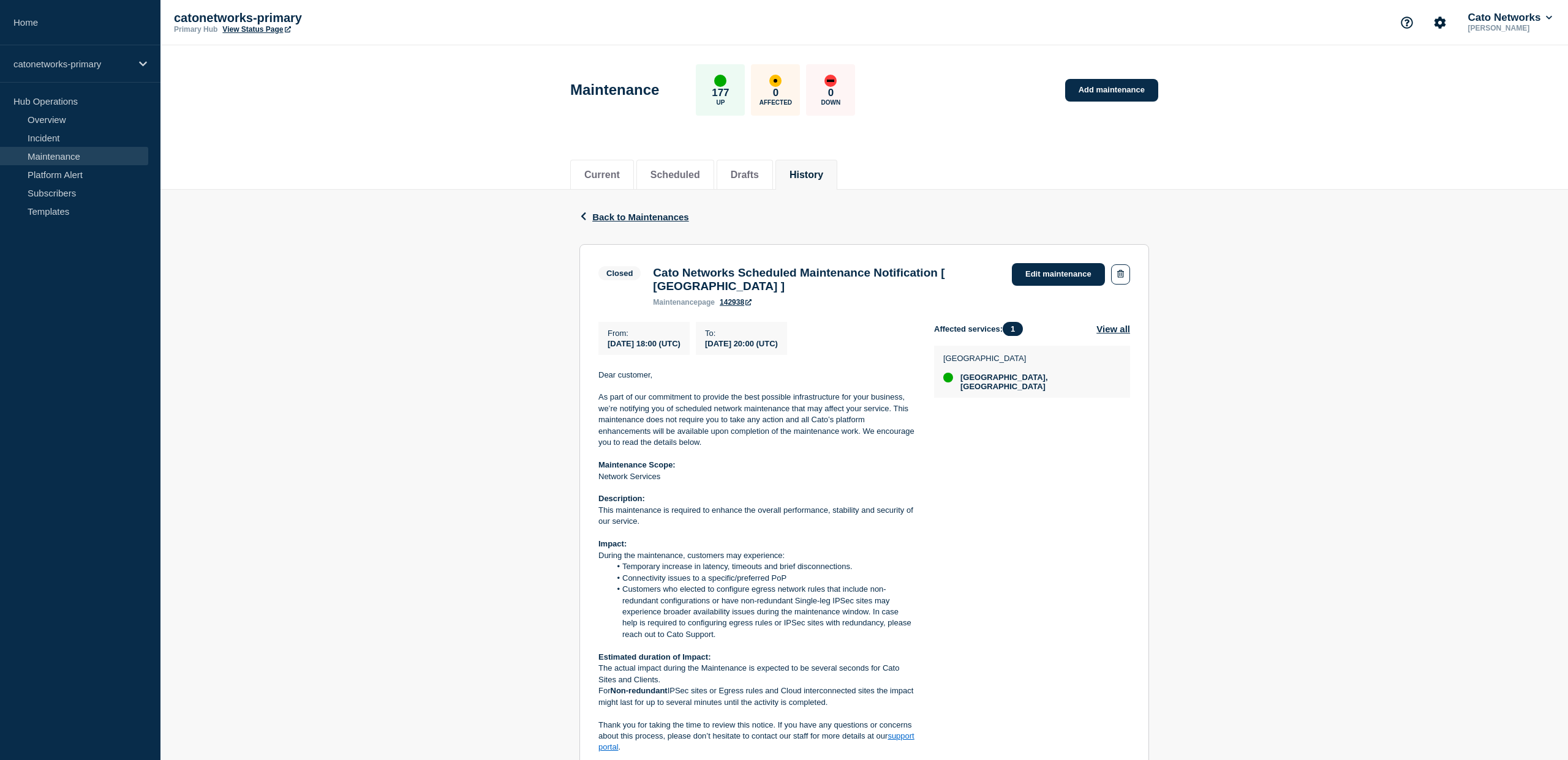
drag, startPoint x: 1000, startPoint y: 163, endPoint x: 1014, endPoint y: 155, distance: 16.1
click at [1000, 163] on div "Current Scheduled Drafts History" at bounding box center [864, 168] width 588 height 41
drag, startPoint x: 1116, startPoint y: 85, endPoint x: 1095, endPoint y: 100, distance: 25.8
click at [1116, 85] on link "Add maintenance" at bounding box center [1111, 90] width 93 height 23
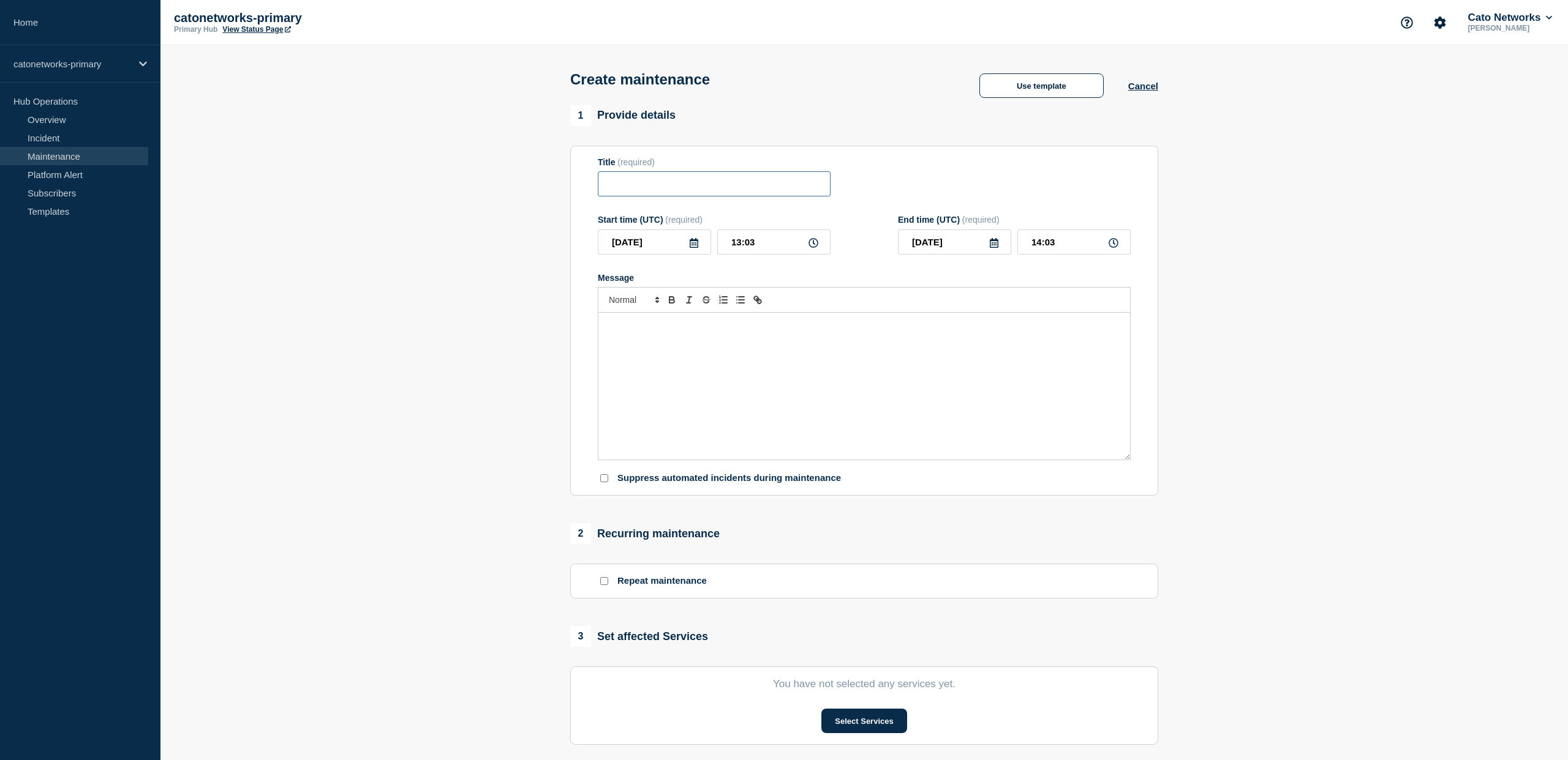
click at [676, 196] on input "Title" at bounding box center [714, 184] width 233 height 25
click at [1024, 92] on button "Use template" at bounding box center [1042, 85] width 124 height 24
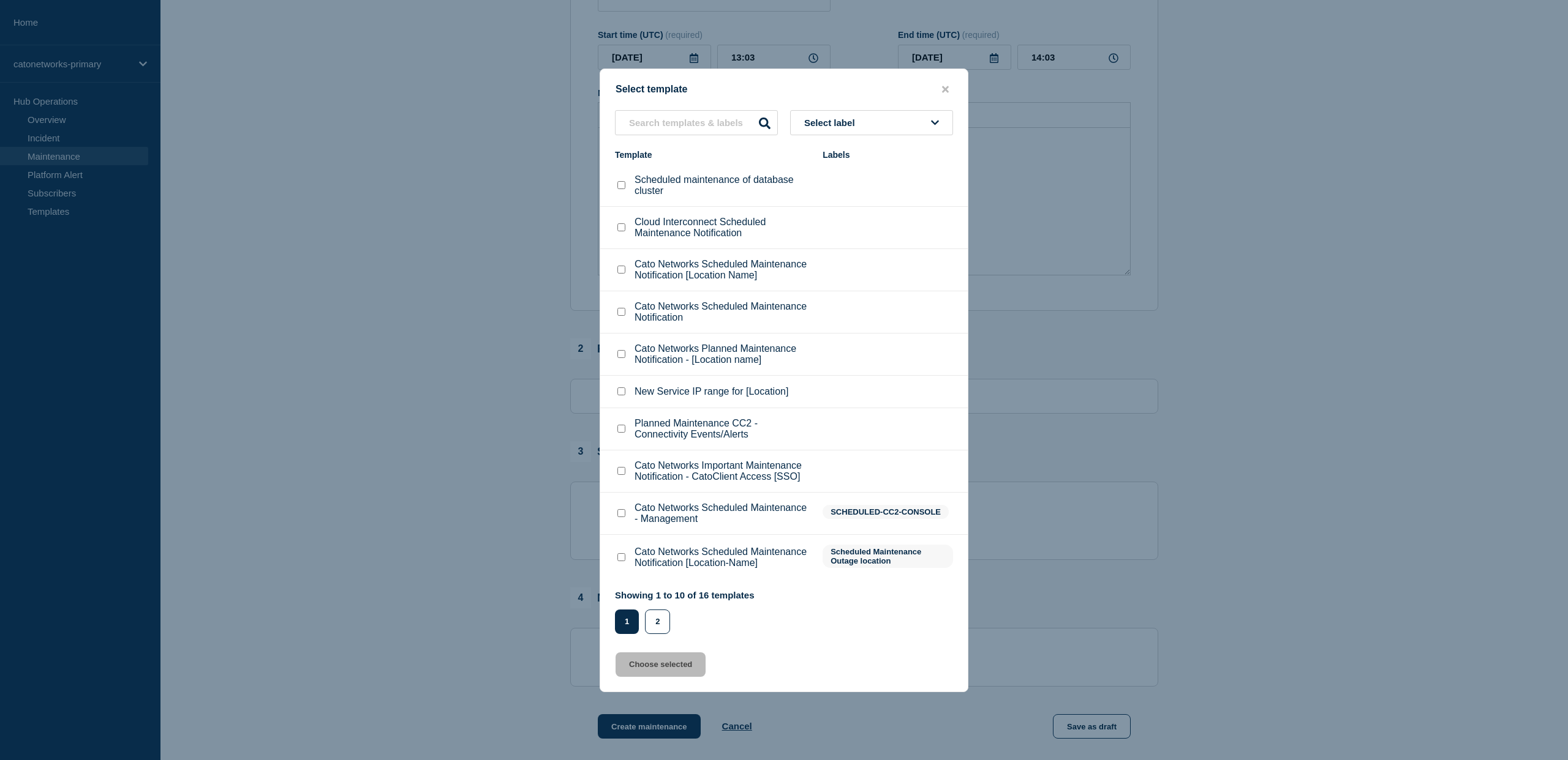
scroll to position [322, 0]
click at [624, 561] on checkbox"] "Cato Networks Scheduled Maintenance Notification [Location-Name] checkbox" at bounding box center [621, 557] width 8 height 8
checkbox checkbox"] "true"
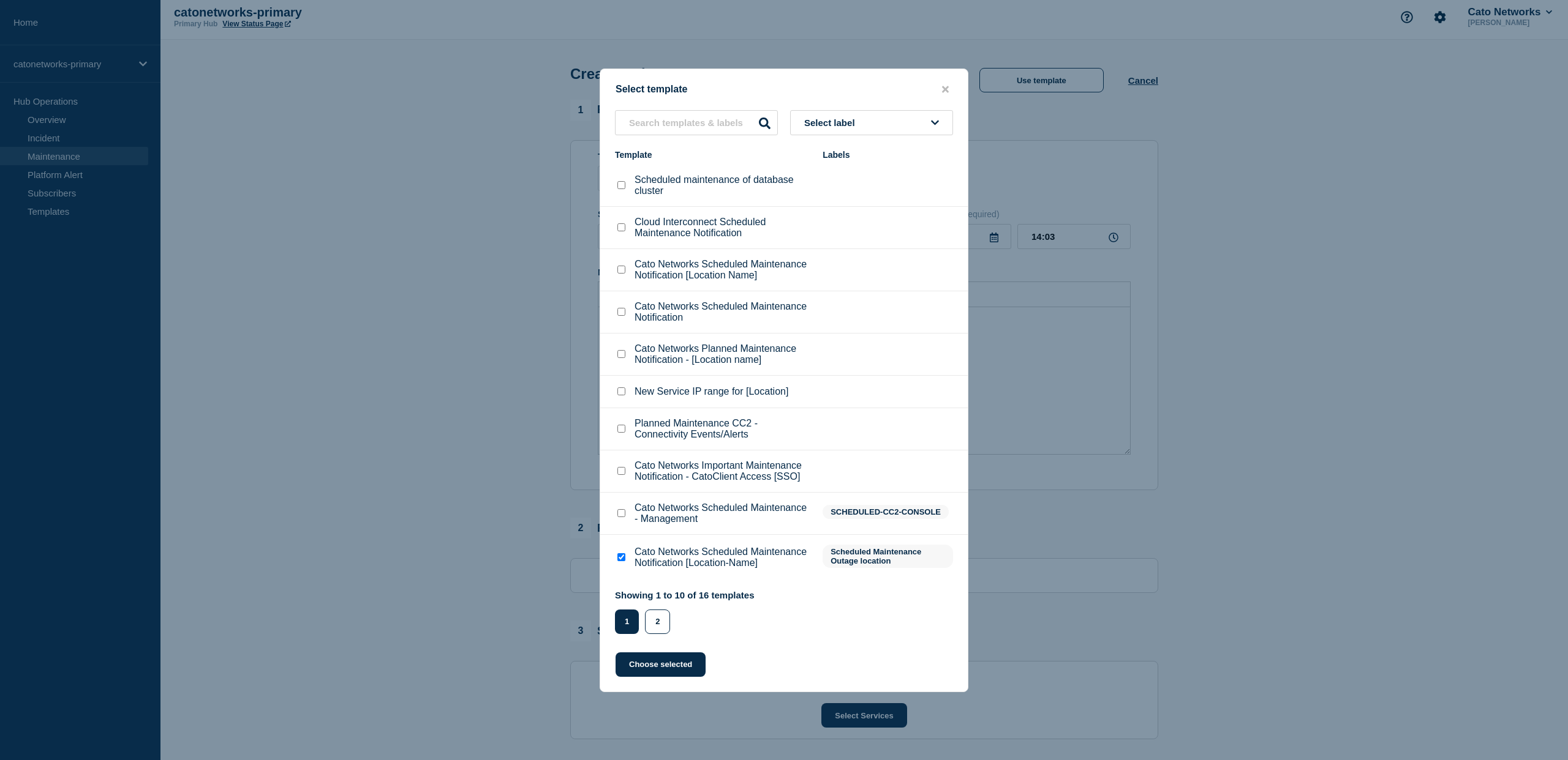
scroll to position [4, 0]
click at [695, 110] on input "text" at bounding box center [696, 123] width 163 height 25
click at [902, 110] on button "Select label" at bounding box center [871, 123] width 163 height 25
click at [855, 356] on li "Cato Networks Planned Maintenance Notification - [Location name]" at bounding box center [784, 355] width 367 height 42
click at [617, 353] on checkbox"] "Cato Networks Planned Maintenance Notification - [Location name] checkbox" at bounding box center [621, 354] width 8 height 8
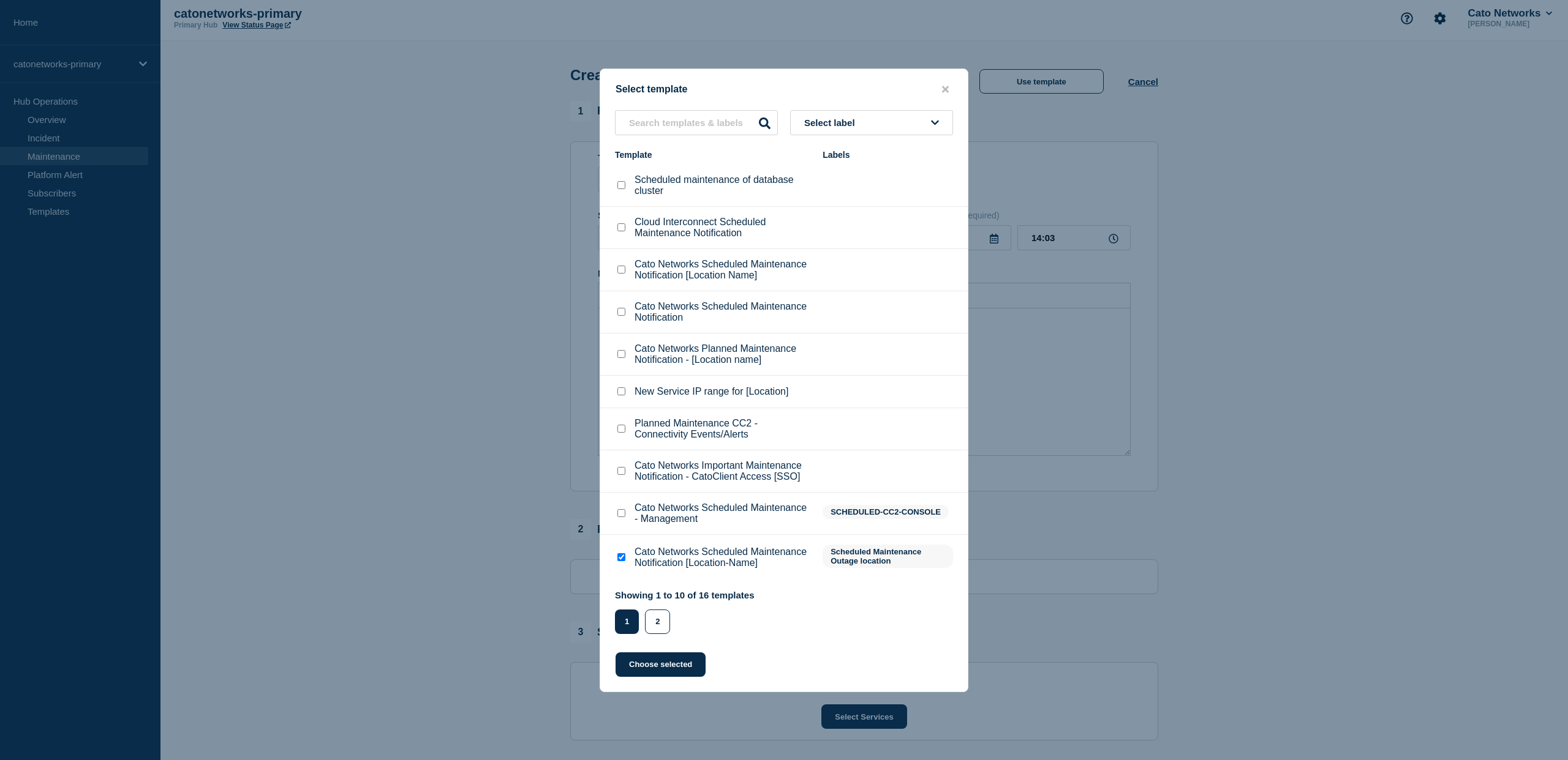
checkbox checkbox"] "true"
click at [616, 564] on div at bounding box center [621, 558] width 13 height 13
click at [622, 561] on checkbox"] "Cato Networks Scheduled Maintenance Notification [Location-Name] checkbox" at bounding box center [621, 557] width 8 height 8
checkbox checkbox"] "true"
checkbox checkbox"] "false"
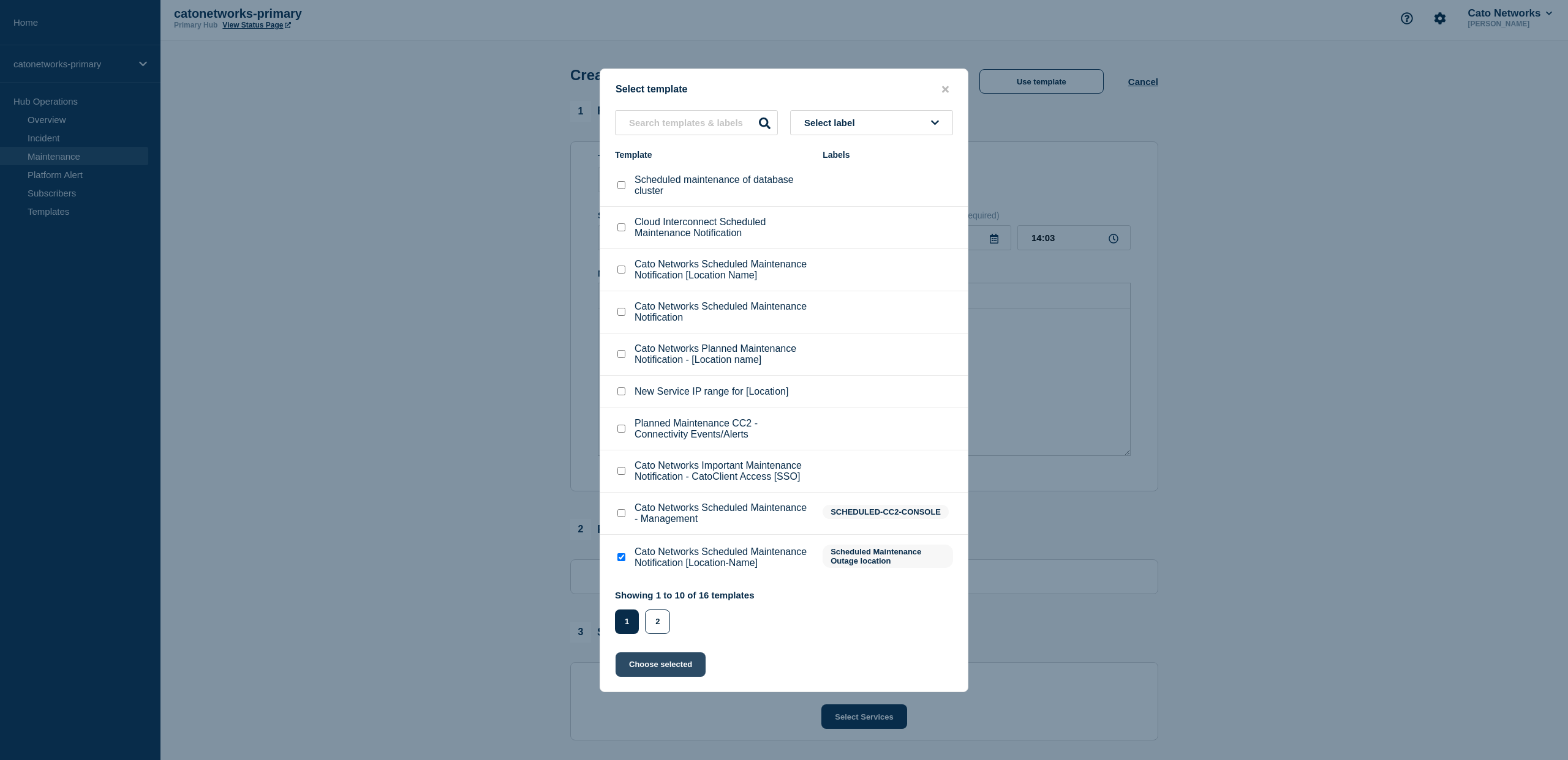
click at [668, 677] on button "Choose selected" at bounding box center [660, 665] width 90 height 24
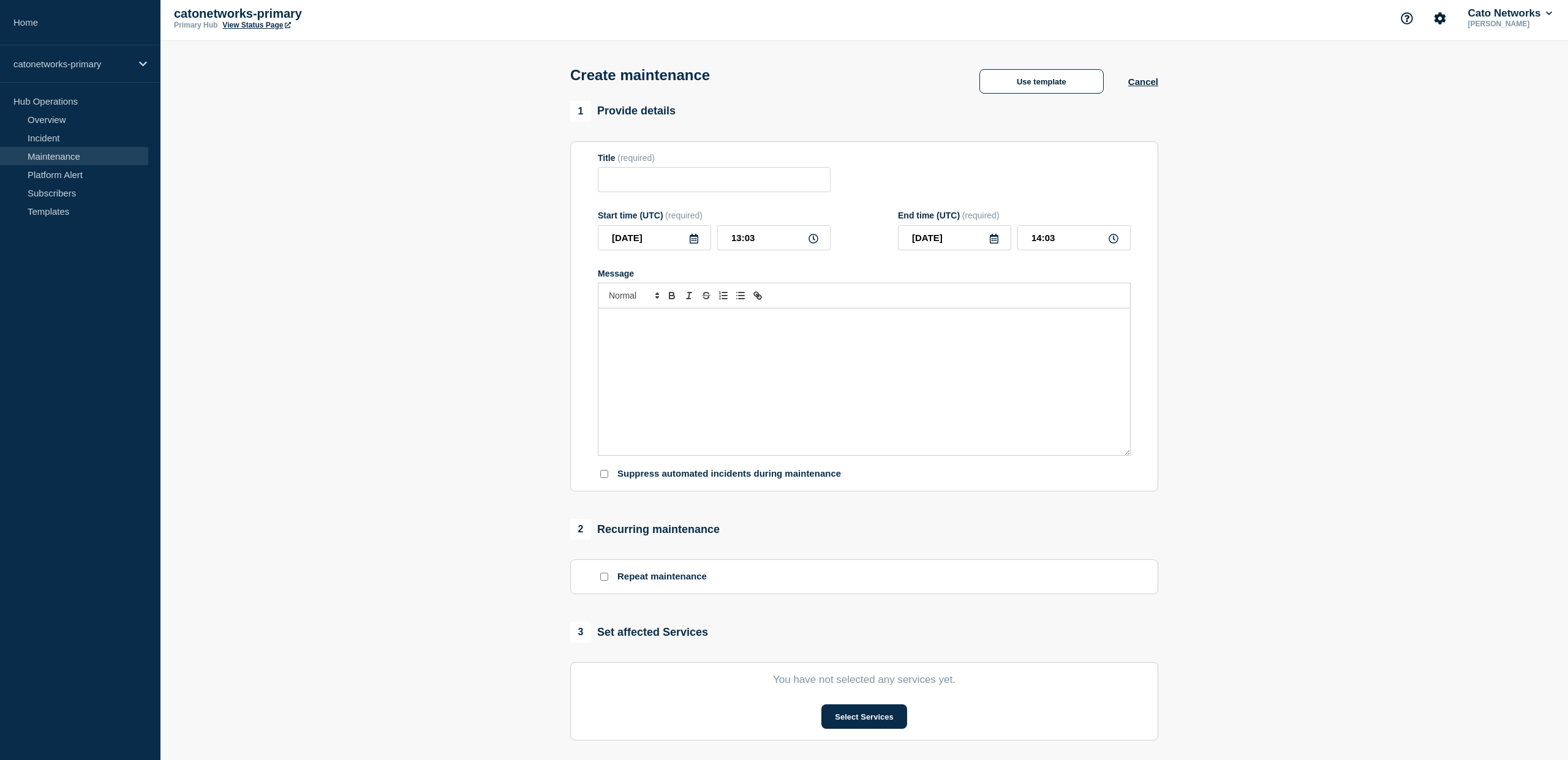
type input "Cato Networks Scheduled Maintenance Notification [Location-Name]"
checkbox input "false"
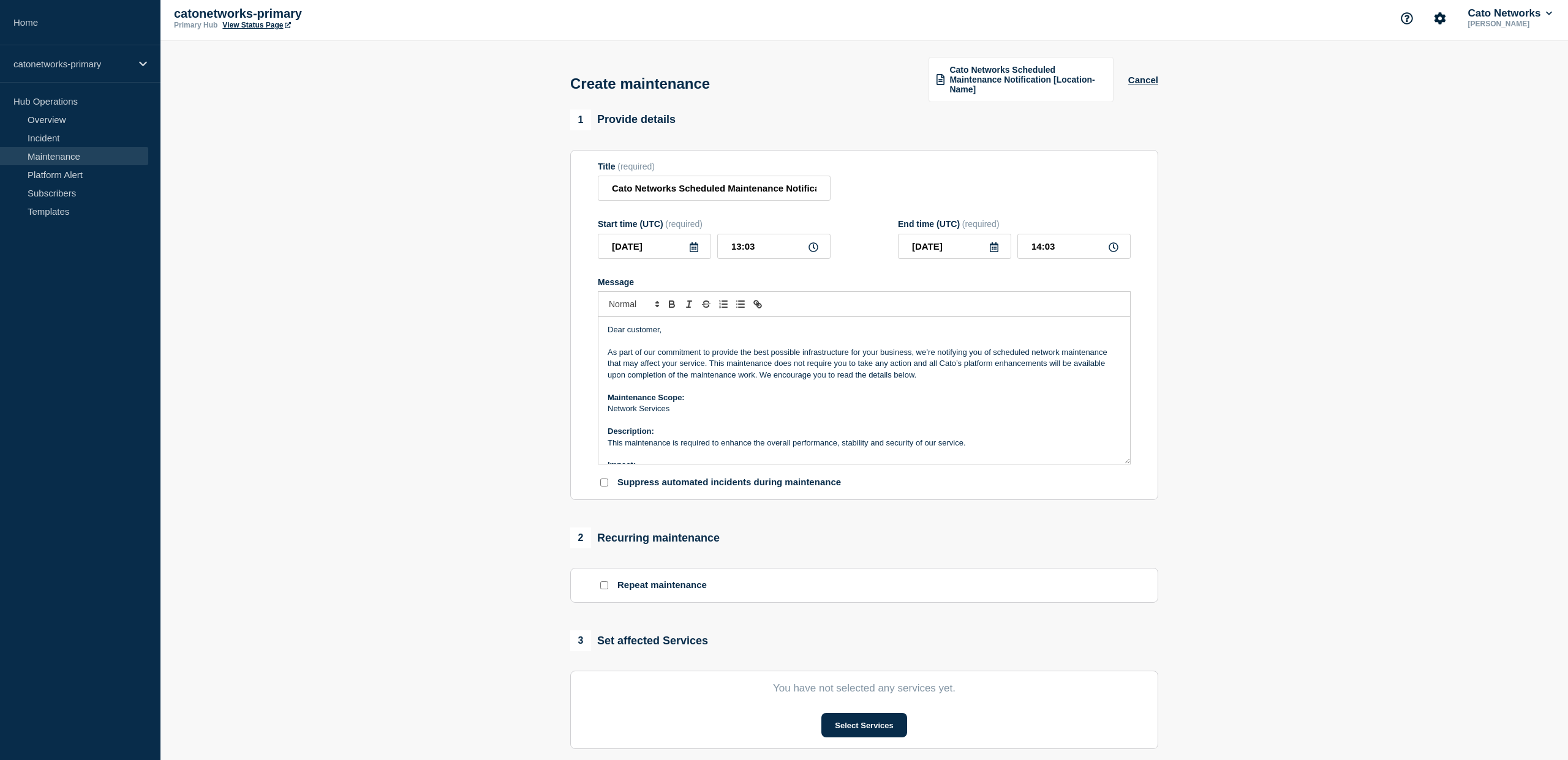
scroll to position [15, 0]
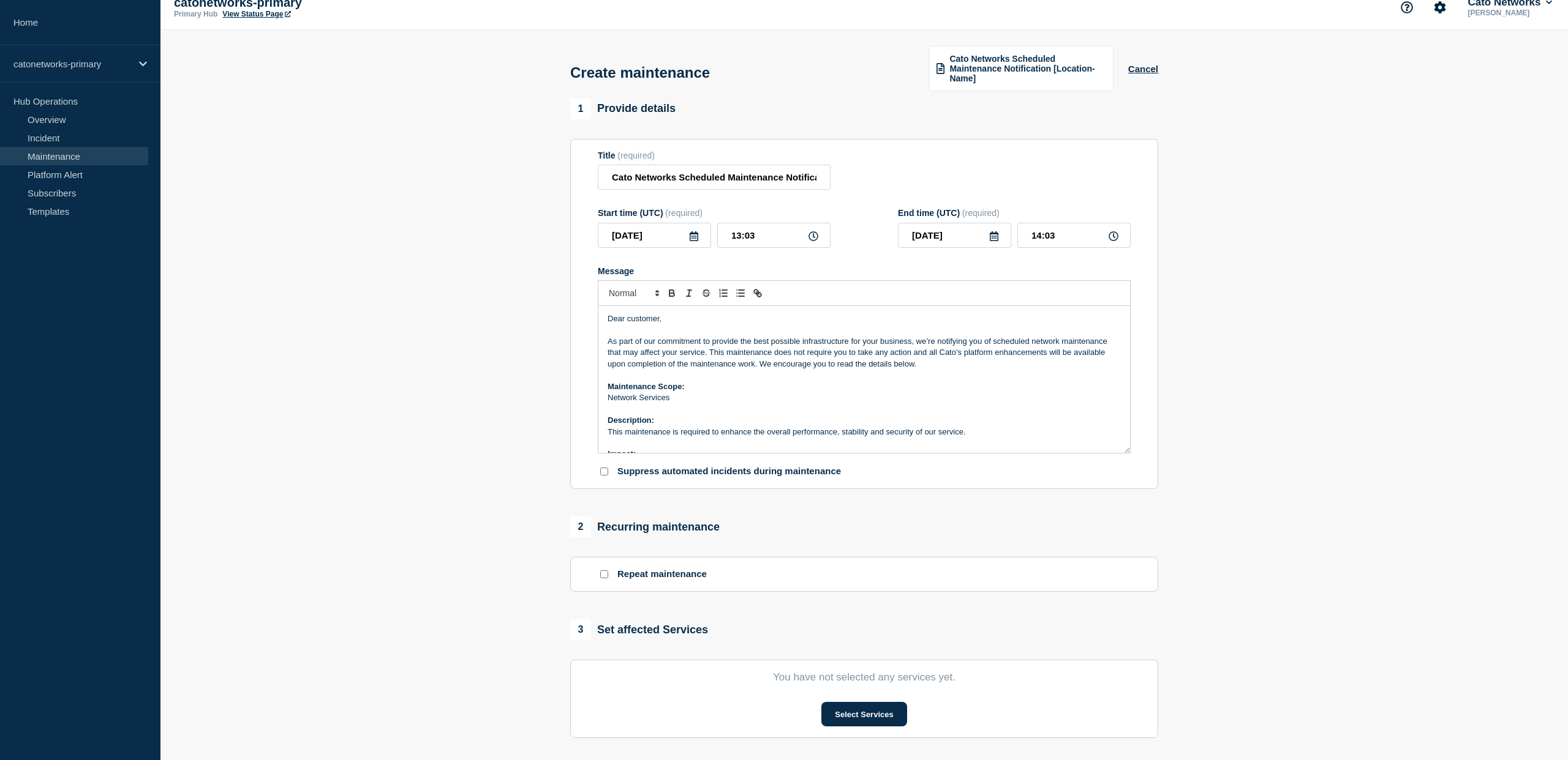
click at [821, 392] on p "Maintenance Scope:" at bounding box center [864, 387] width 513 height 11
click at [937, 392] on p "Maintenance Scope:" at bounding box center [864, 387] width 513 height 11
click at [929, 381] on p "Message" at bounding box center [864, 375] width 513 height 11
click at [935, 370] on p "As part of our commitment to provide the best possible infrastructure for your …" at bounding box center [864, 353] width 513 height 34
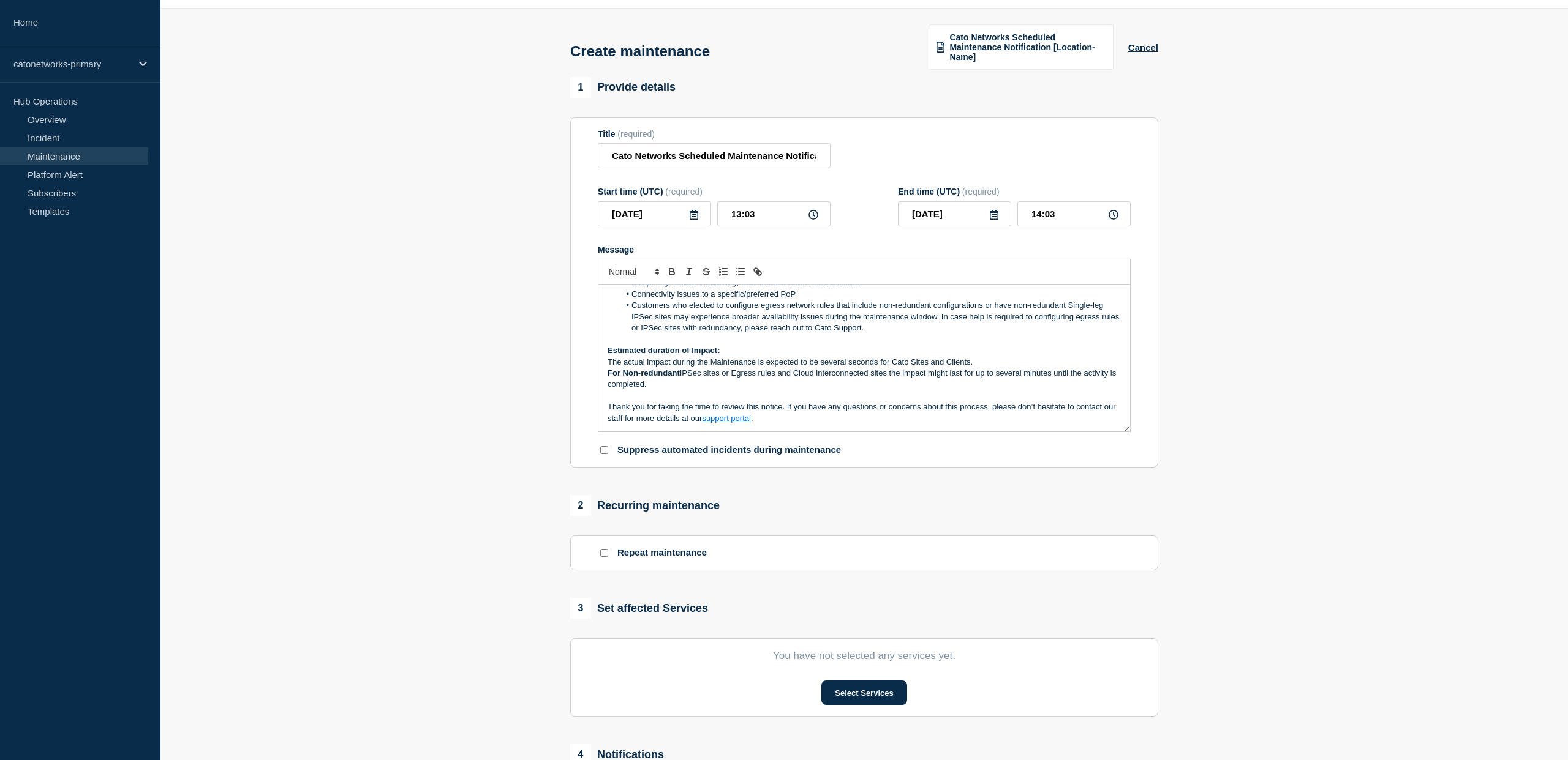
scroll to position [36, 0]
click at [692, 220] on icon at bounding box center [694, 216] width 10 height 10
click at [612, 343] on div "12" at bounding box center [612, 340] width 17 height 17
type input "[DATE]"
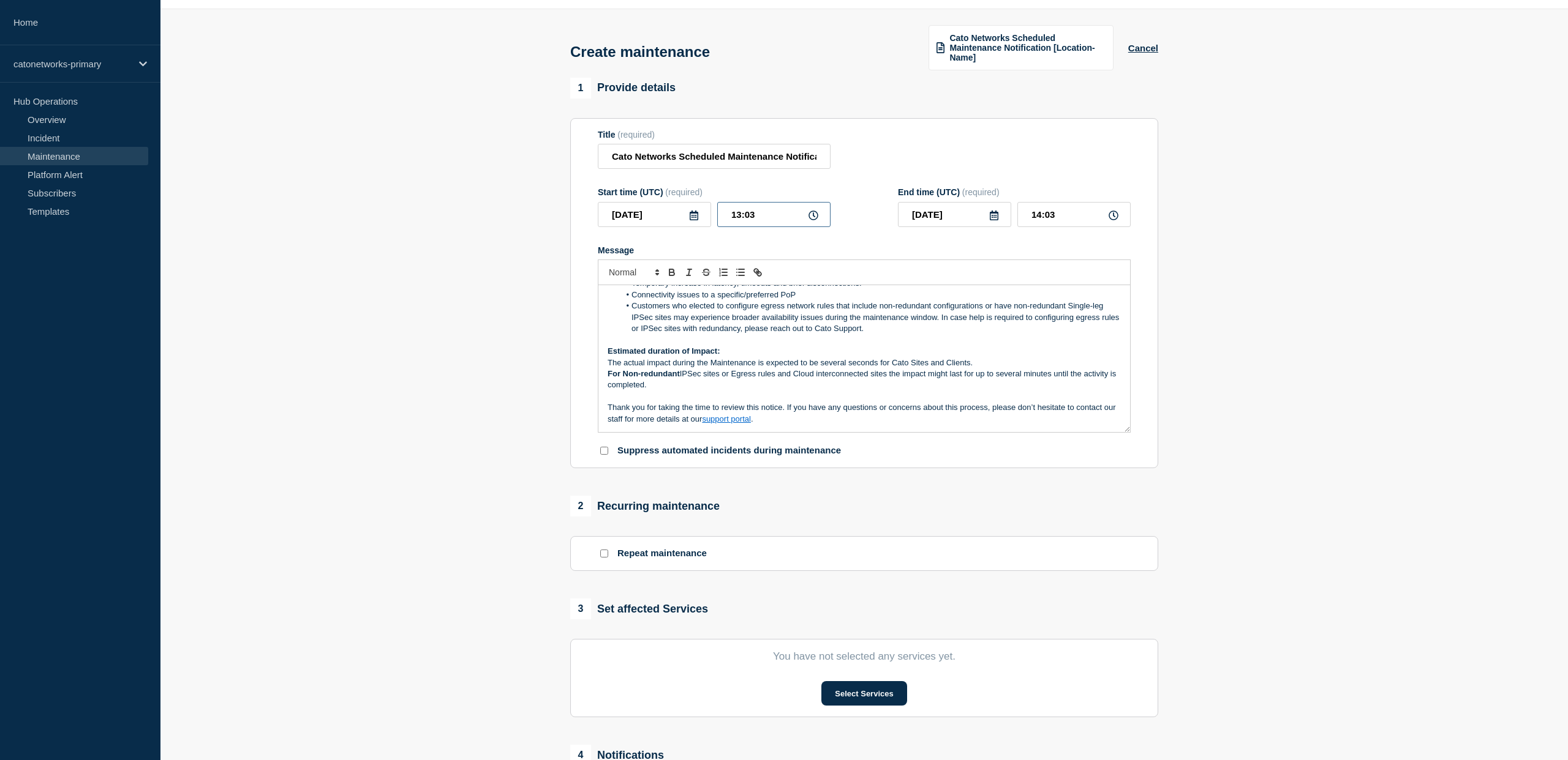
click at [777, 227] on input "13:03" at bounding box center [774, 215] width 113 height 25
click at [741, 227] on input "13:03" at bounding box center [774, 215] width 113 height 25
click at [813, 220] on icon at bounding box center [814, 216] width 10 height 10
click at [770, 227] on input "13:03" at bounding box center [774, 215] width 113 height 25
drag, startPoint x: 741, startPoint y: 228, endPoint x: 713, endPoint y: 311, distance: 87.6
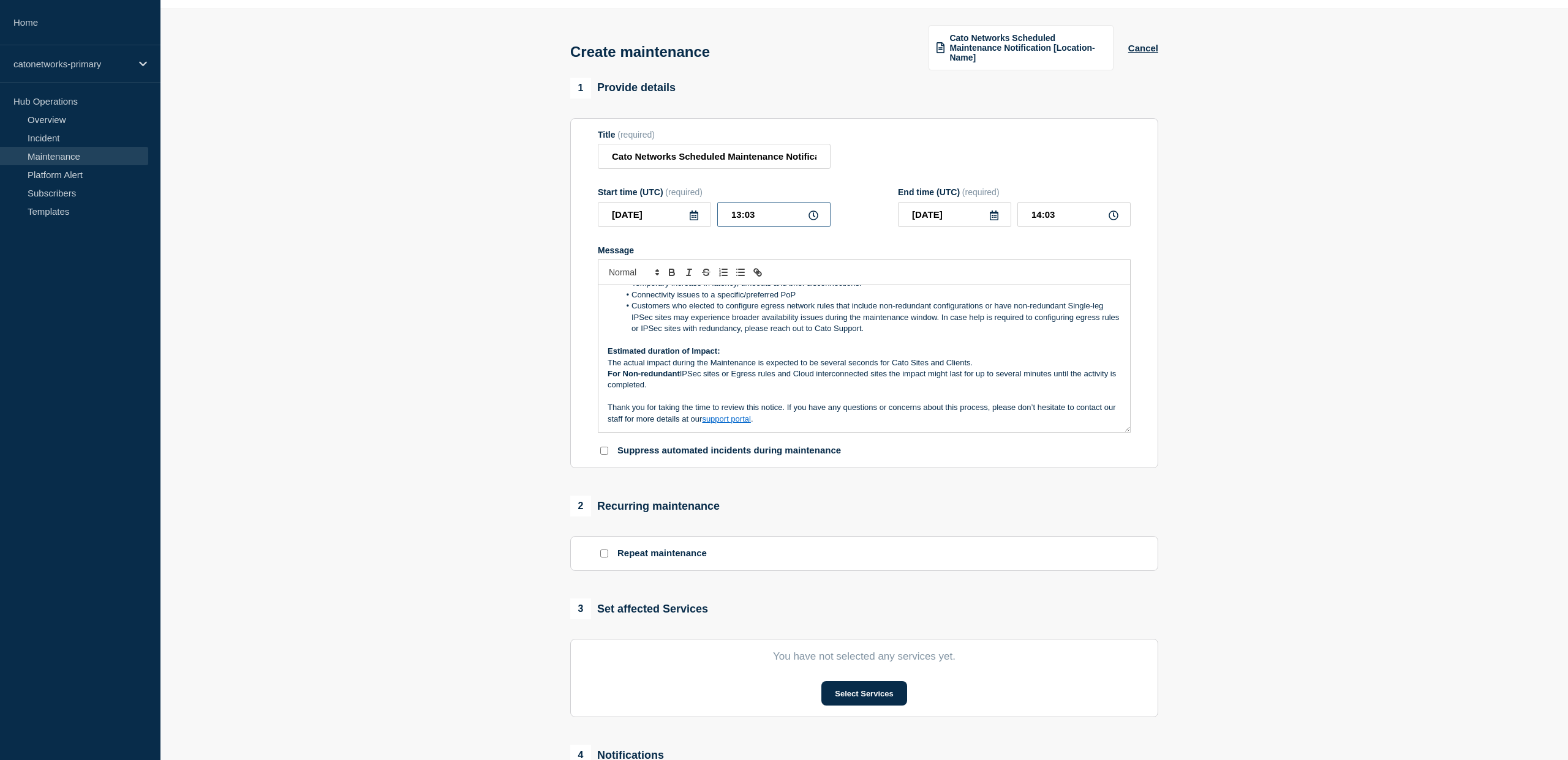
click at [737, 227] on input "13:03" at bounding box center [774, 215] width 113 height 25
type input "14:03"
type input "15:03"
type input "14:00"
drag, startPoint x: 1042, startPoint y: 228, endPoint x: 1037, endPoint y: 236, distance: 9.4
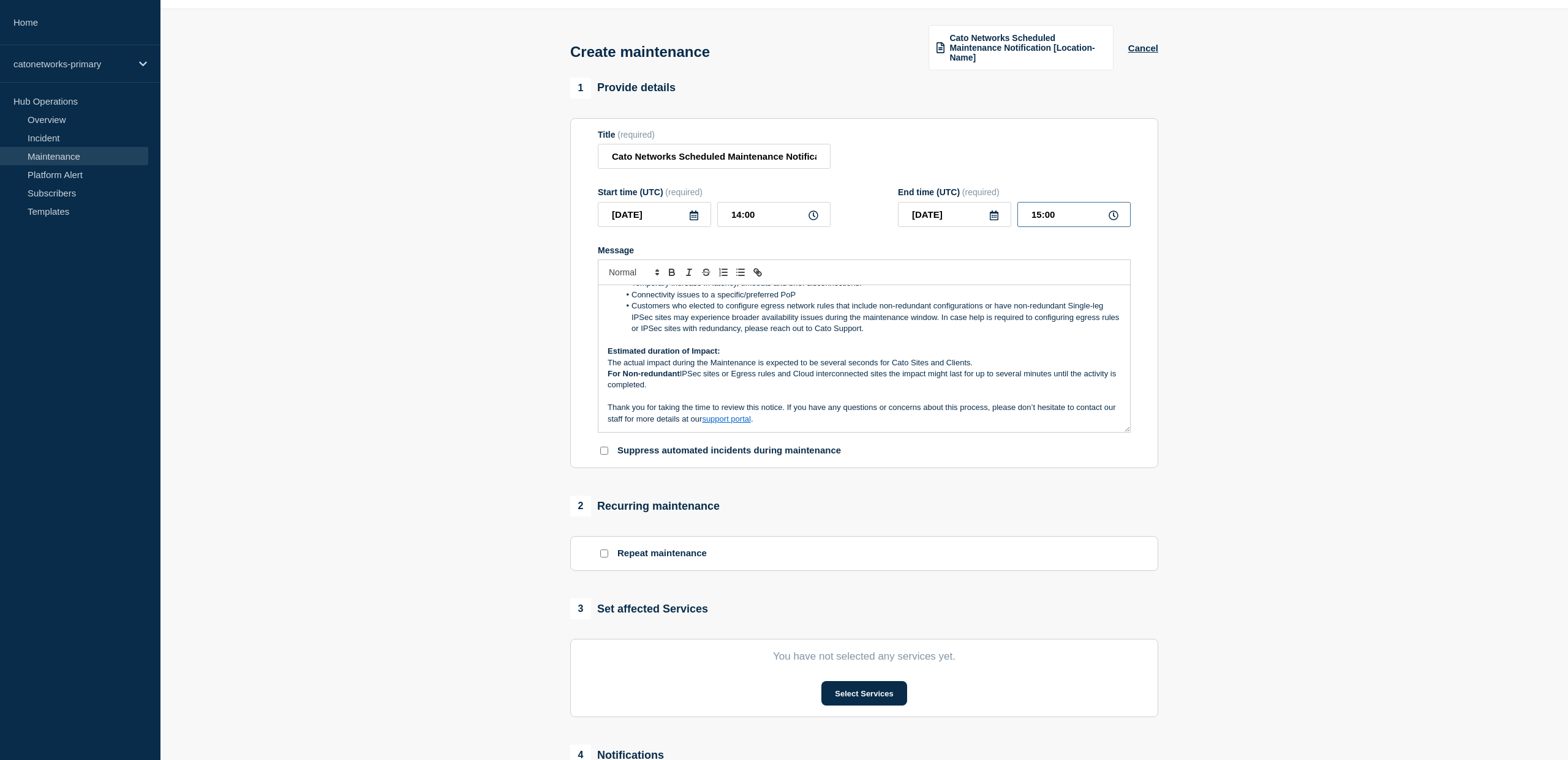
click at [1042, 227] on input "15:00" at bounding box center [1074, 215] width 113 height 25
type input "17:00"
click at [754, 255] on div "Message" at bounding box center [864, 250] width 533 height 10
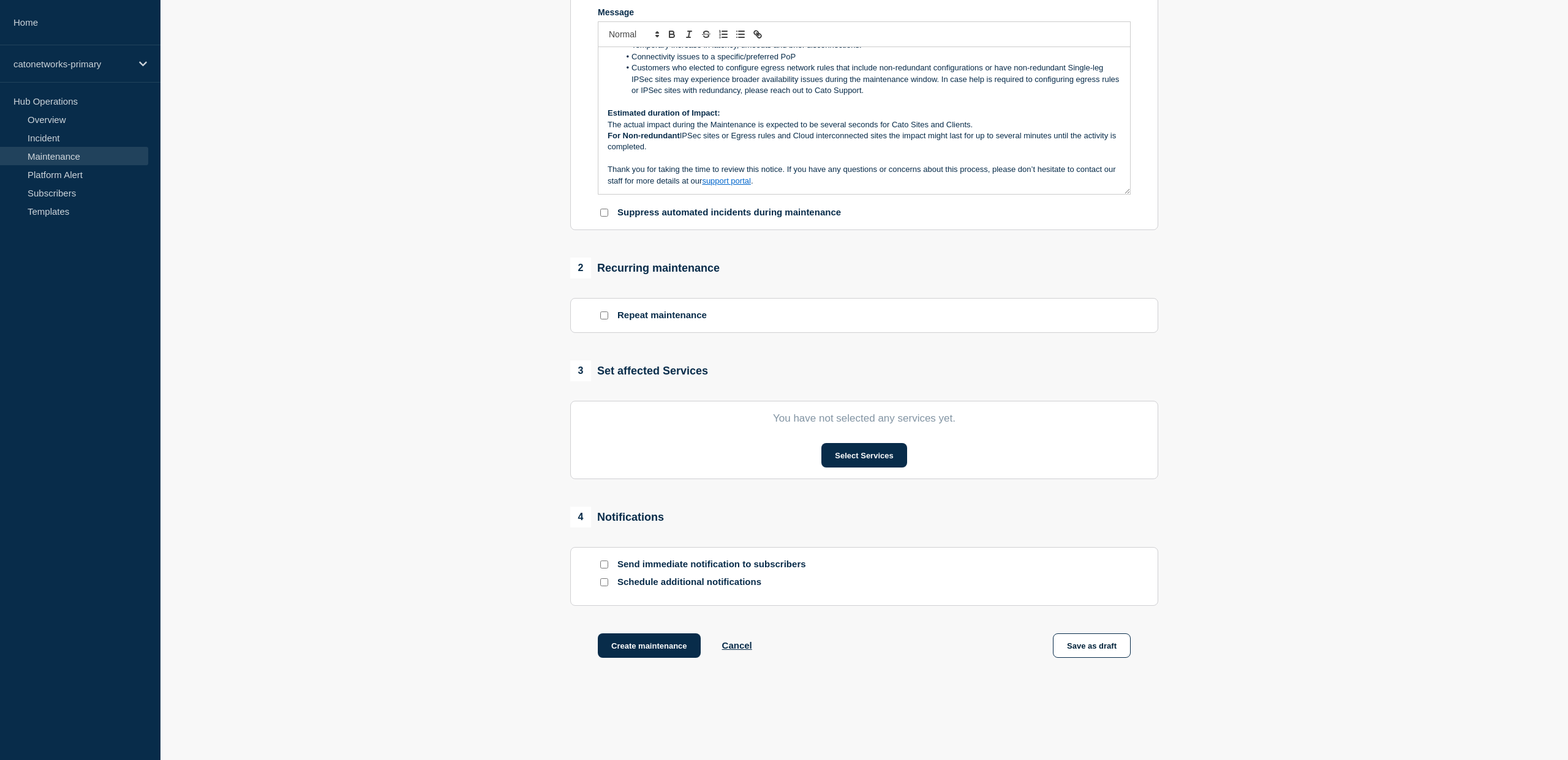
scroll to position [282, 0]
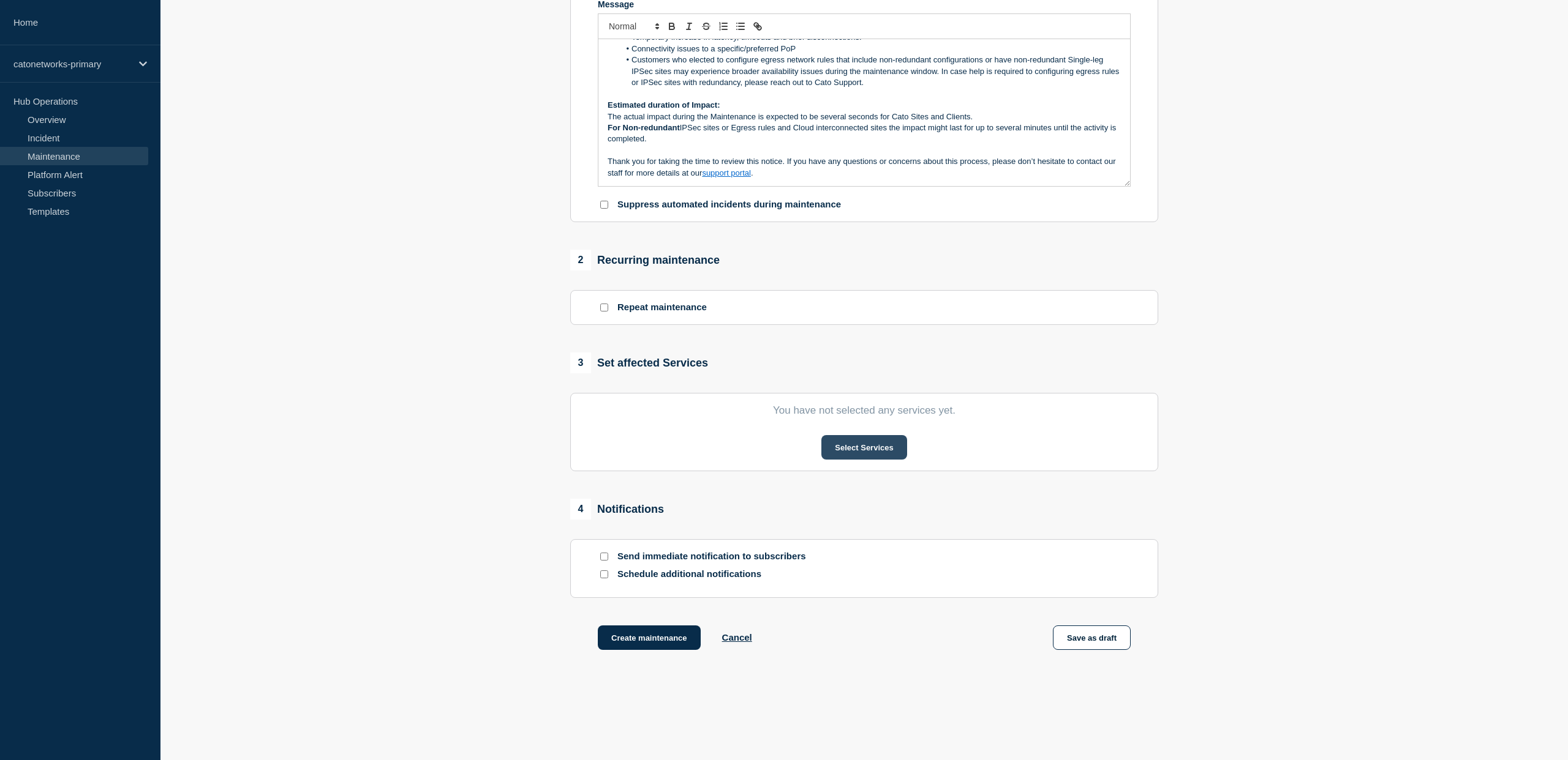
click at [859, 460] on button "Select Services" at bounding box center [864, 447] width 85 height 24
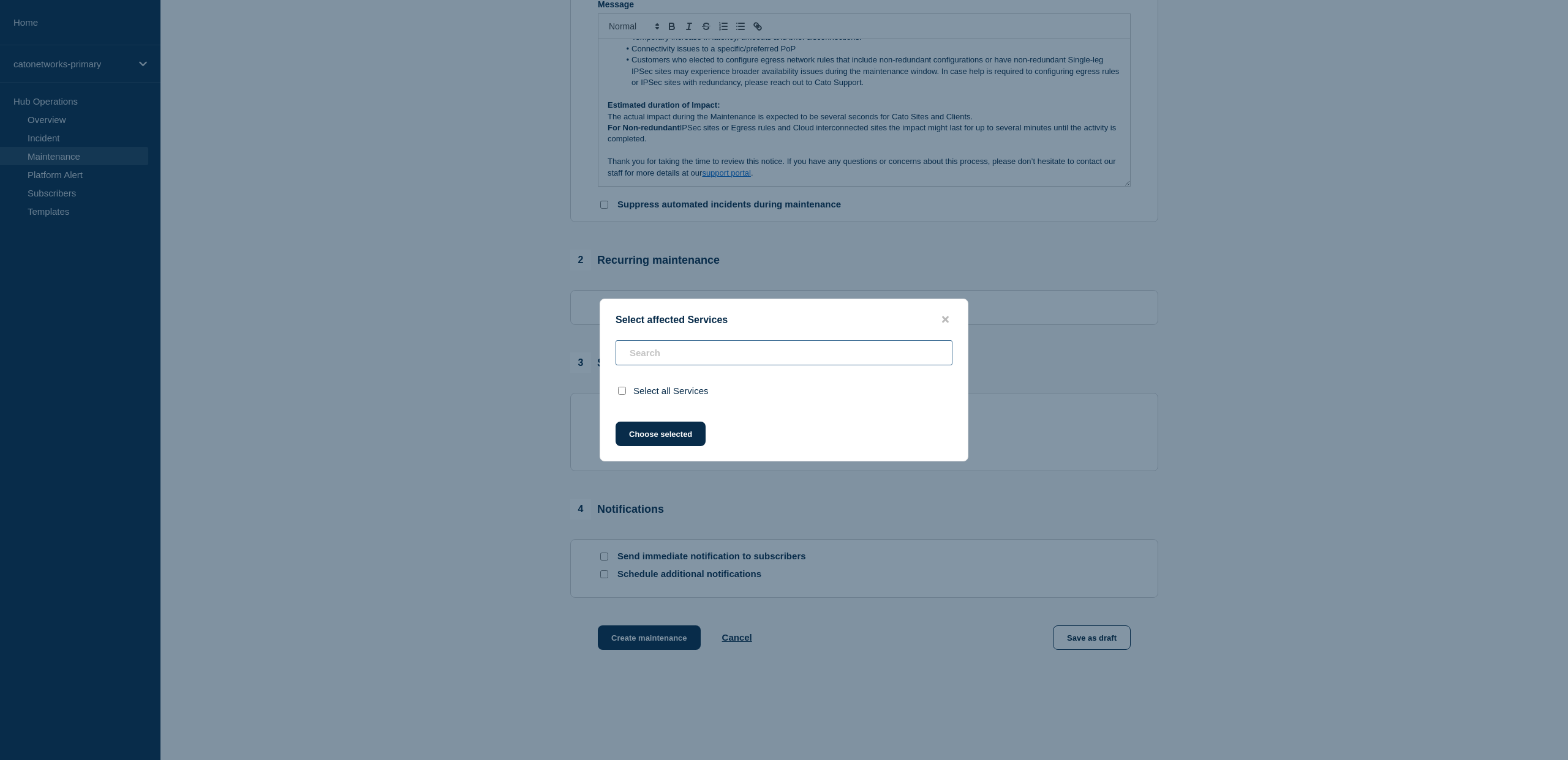
click at [715, 352] on input "text" at bounding box center [784, 353] width 337 height 25
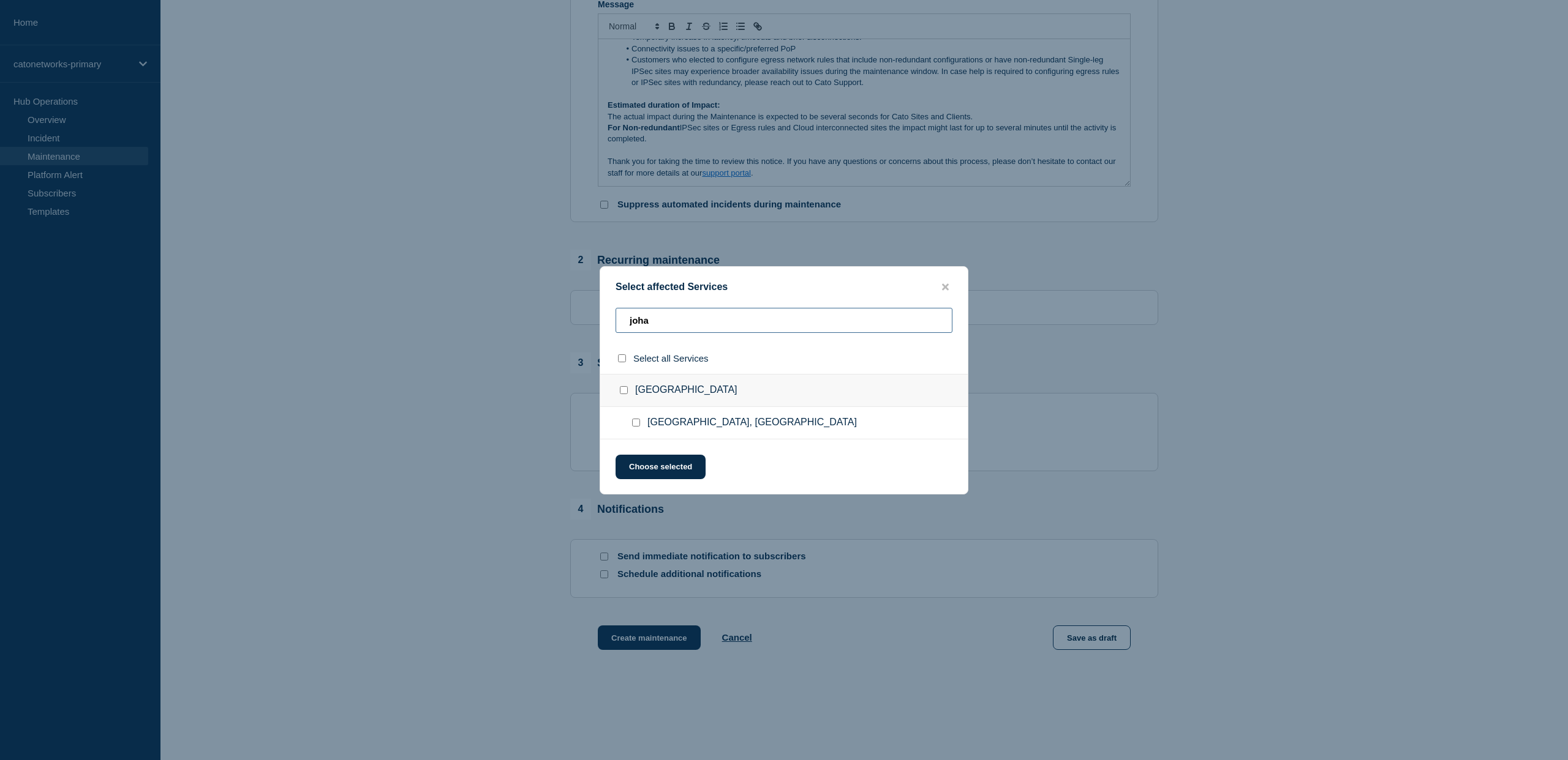
type input "joha"
click at [647, 424] on span "[GEOGRAPHIC_DATA], [GEOGRAPHIC_DATA]" at bounding box center [752, 423] width 210 height 13
click at [641, 425] on div at bounding box center [639, 423] width 18 height 13
click at [634, 424] on input "Johannesburg, South Africa checkbox" at bounding box center [636, 422] width 8 height 8
checkbox input "true"
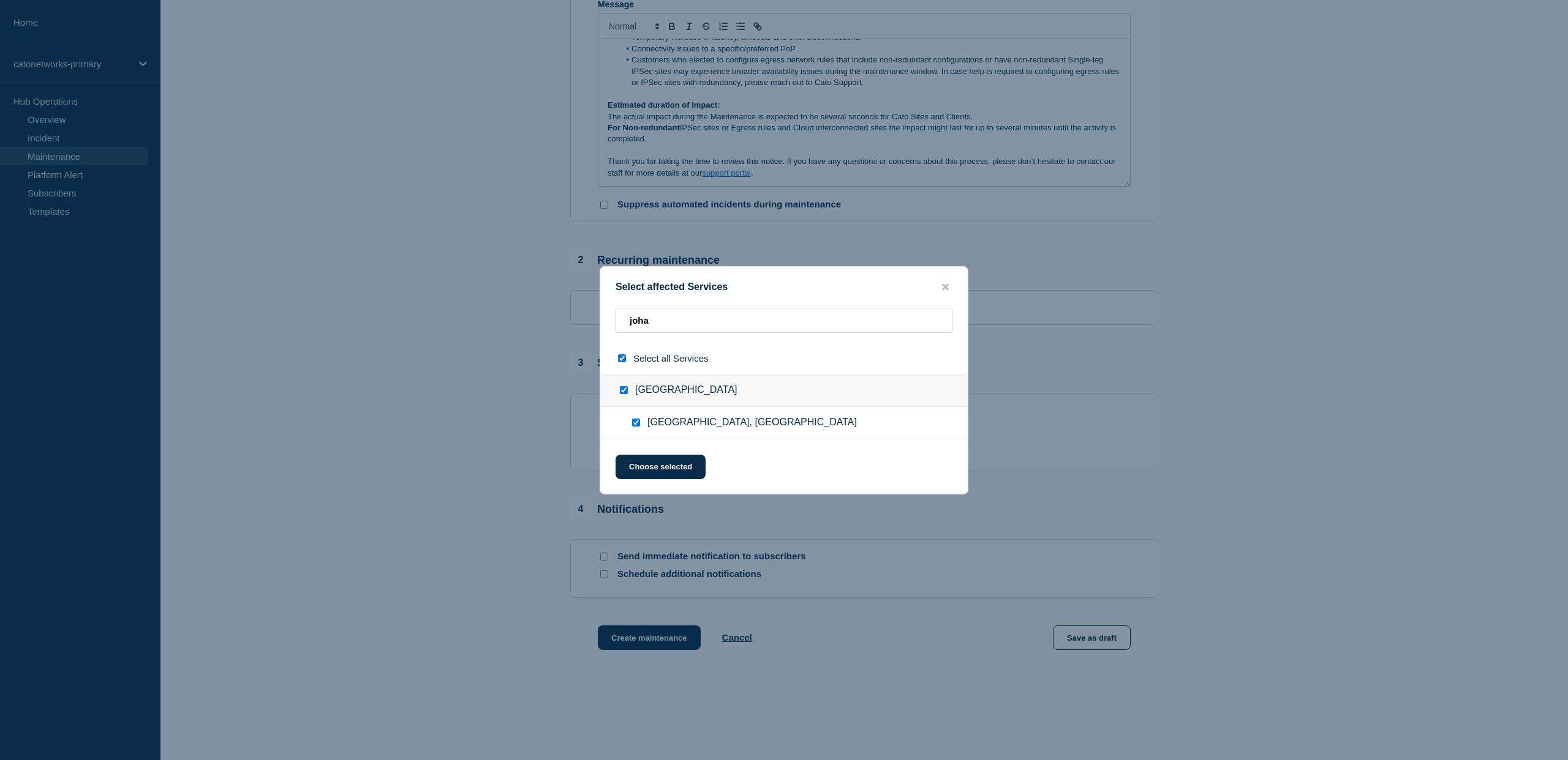
checkbox input "true"
click at [664, 467] on button "Choose selected" at bounding box center [660, 467] width 90 height 24
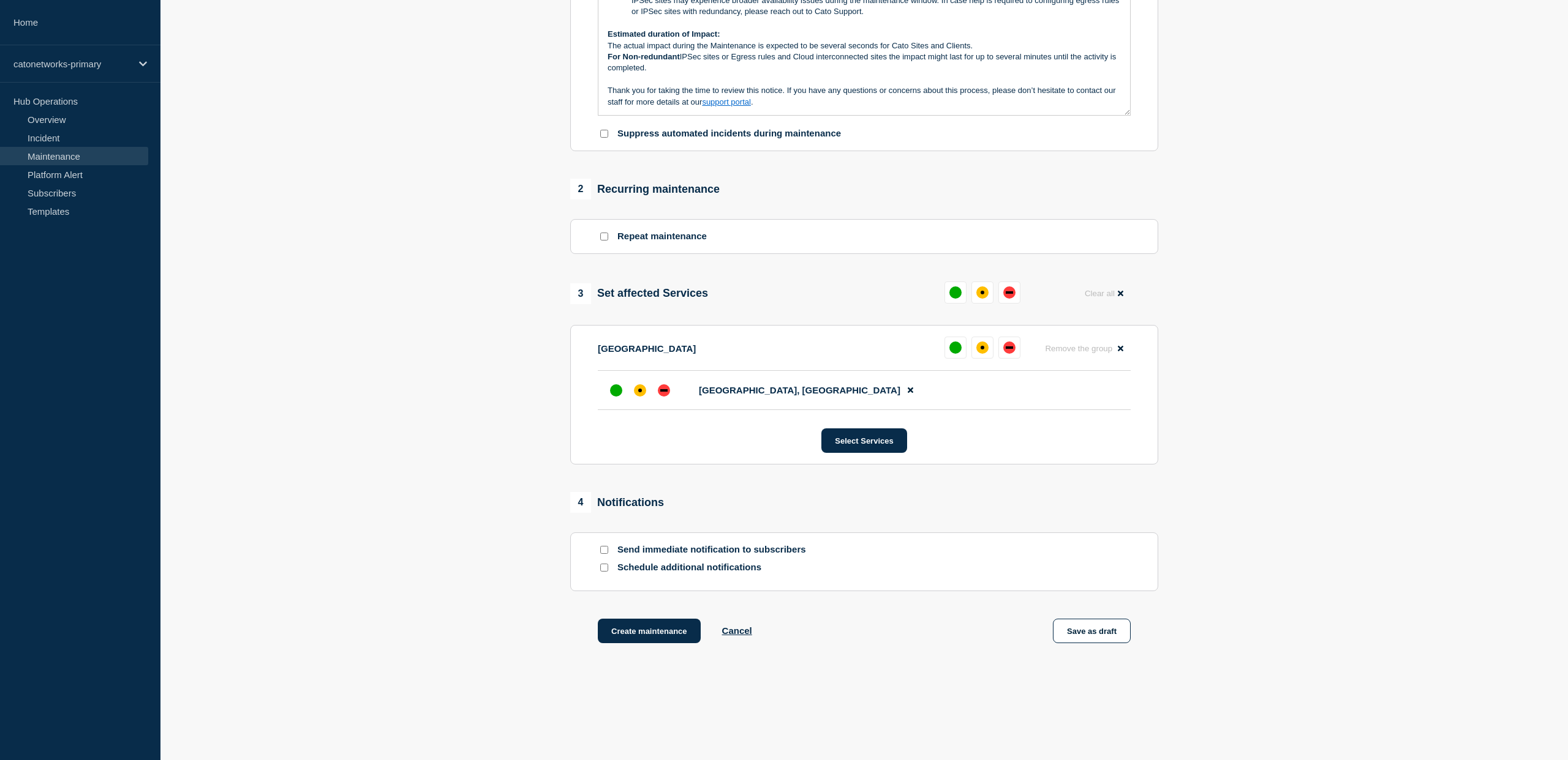
scroll to position [345, 0]
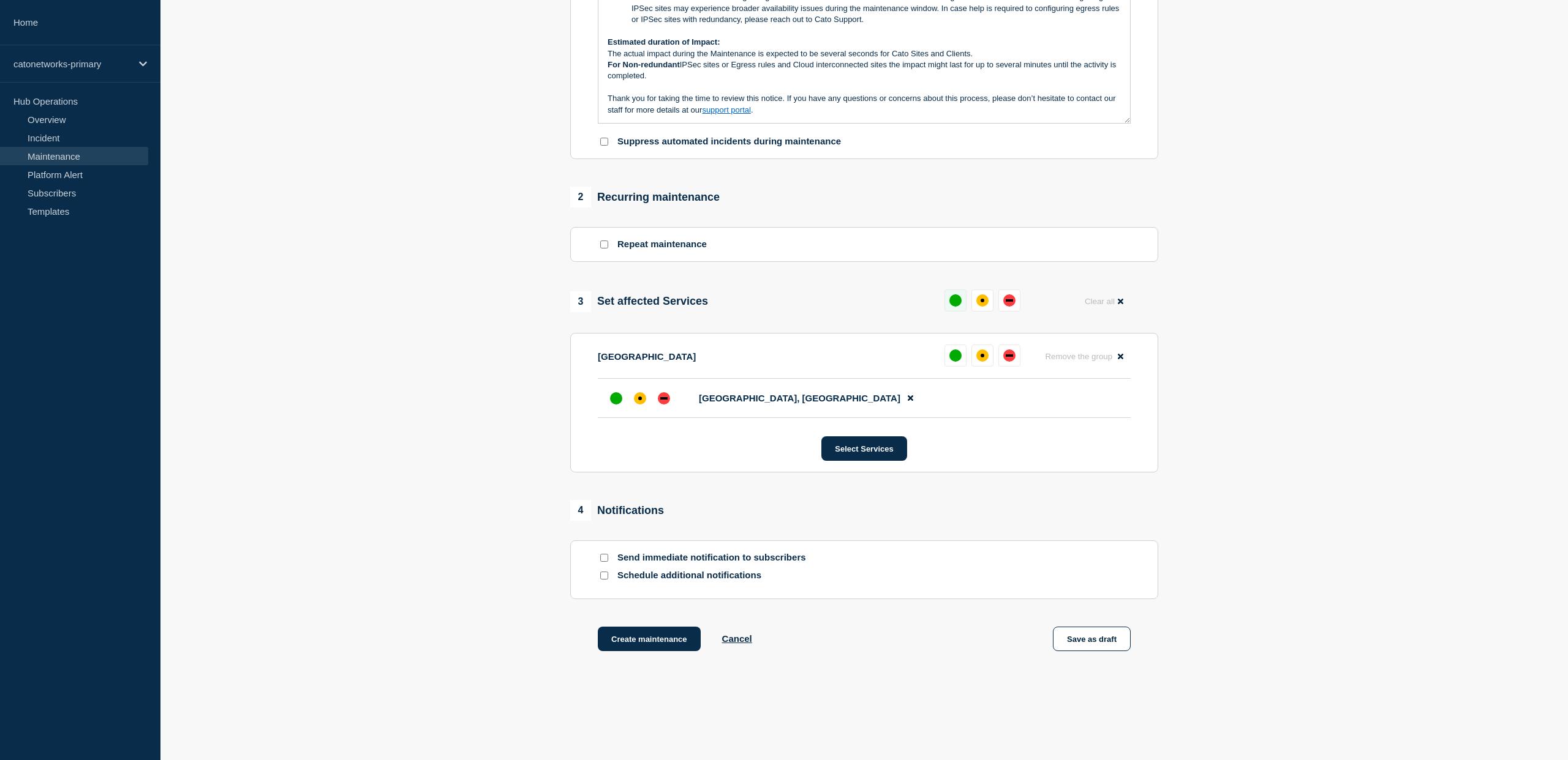
click at [958, 307] on div "up" at bounding box center [956, 301] width 13 height 13
click at [953, 307] on div "up" at bounding box center [951, 301] width 13 height 13
click at [946, 367] on button at bounding box center [950, 355] width 22 height 22
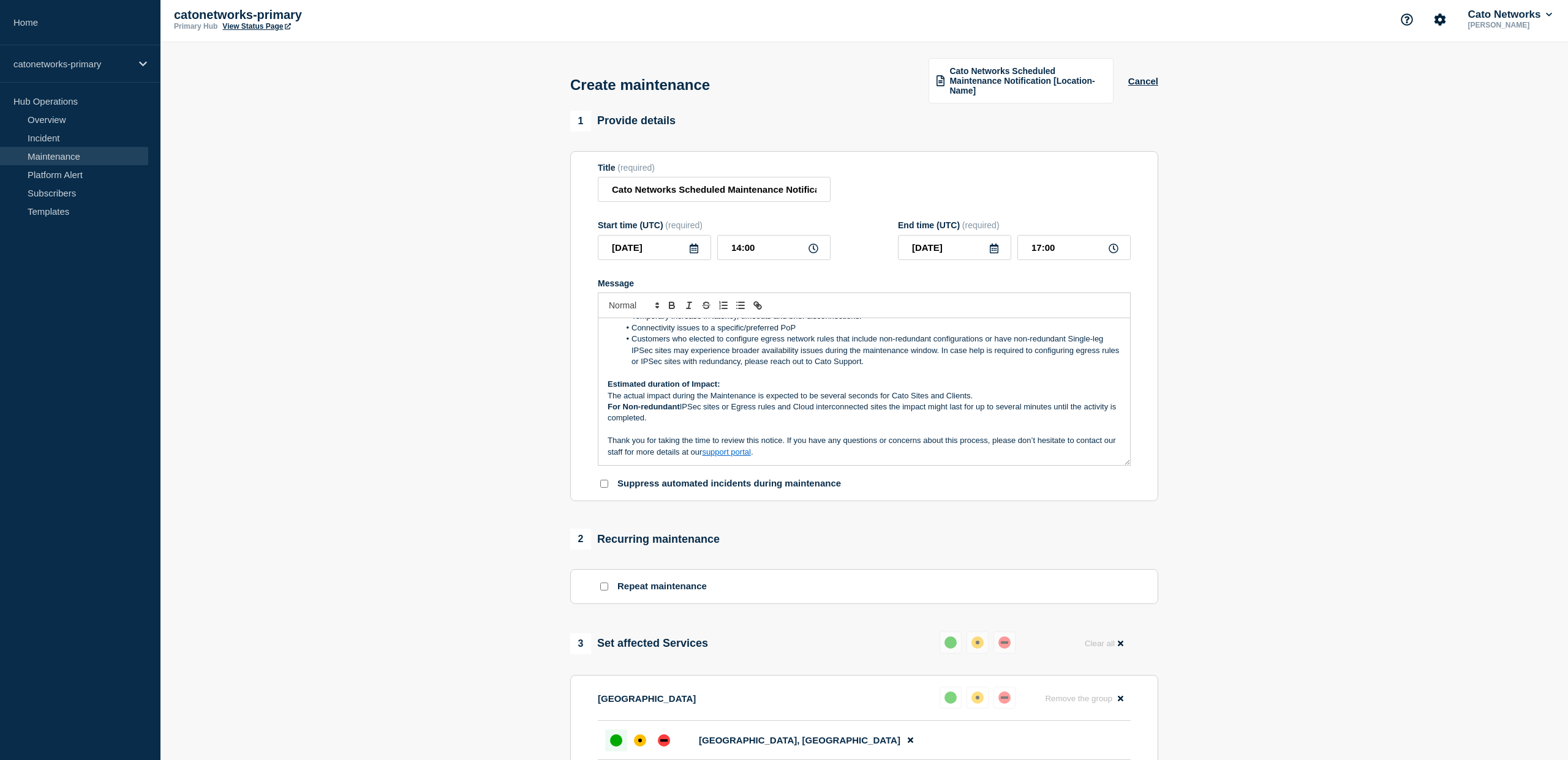
scroll to position [5, 0]
click at [1043, 77] on span "Cato Networks Scheduled Maintenance Notification [Location-Name]" at bounding box center [1027, 78] width 156 height 29
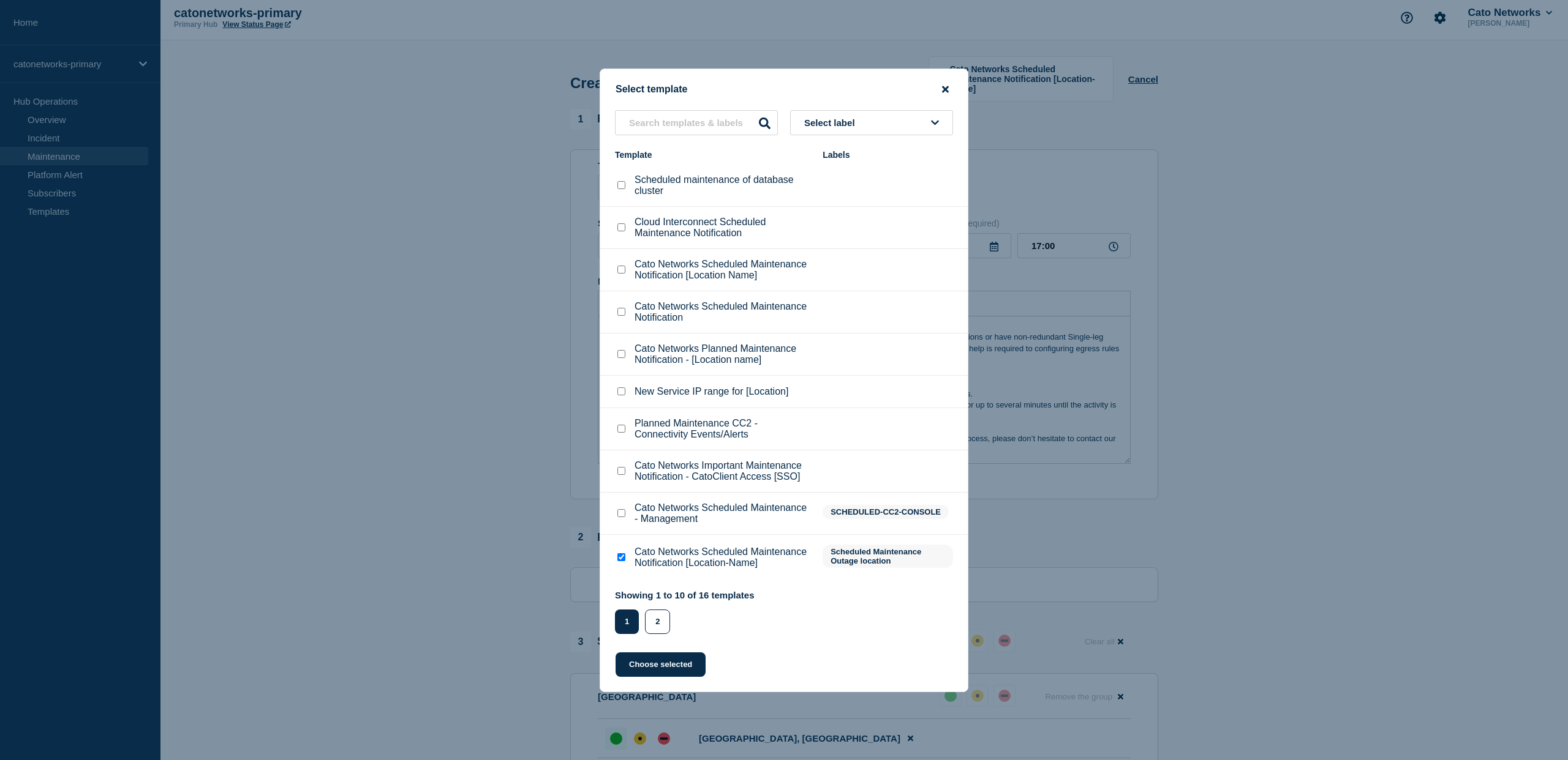
click at [943, 86] on icon "close button" at bounding box center [945, 89] width 7 height 7
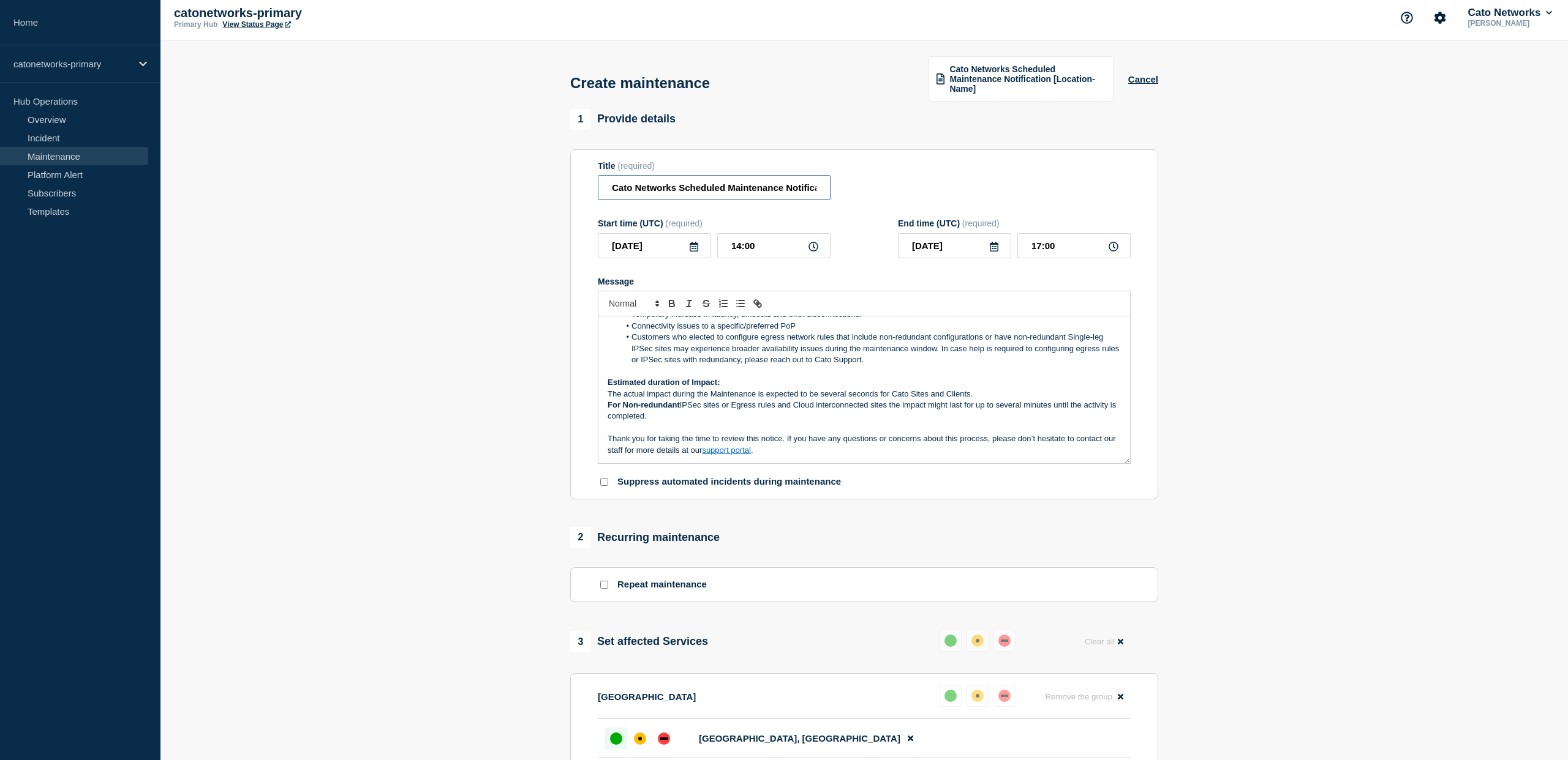
click at [762, 196] on input "Cato Networks Scheduled Maintenance Notification [Location-Name]" at bounding box center [714, 188] width 233 height 25
drag, startPoint x: 762, startPoint y: 196, endPoint x: 934, endPoint y: 196, distance: 172.0
click at [937, 195] on div "Title (required) Cato Networks Scheduled Maintenance Notification [Location-Nam…" at bounding box center [864, 181] width 533 height 40
click at [809, 198] on input "Cato Networks Scheduled Maintenance Notification [Location-Name]" at bounding box center [714, 188] width 233 height 25
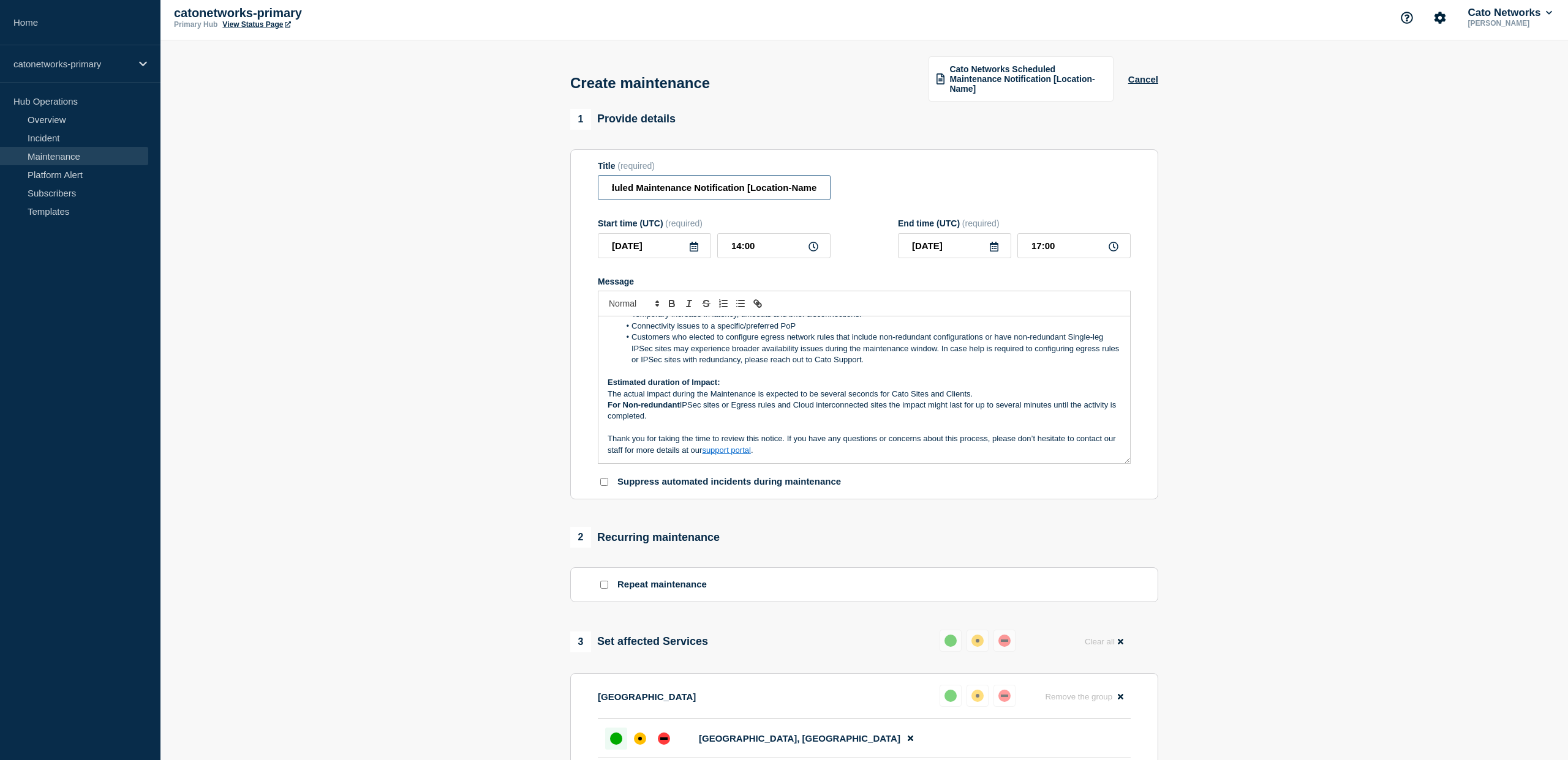
drag, startPoint x: 814, startPoint y: 195, endPoint x: 788, endPoint y: 237, distance: 49.4
click at [814, 195] on input "Cato Networks Scheduled Maintenance Notification [Location-Name]" at bounding box center [714, 188] width 233 height 25
click at [755, 198] on input "Cato Networks Scheduled Maintenance Notification [[GEOGRAPHIC_DATA]]" at bounding box center [714, 188] width 233 height 25
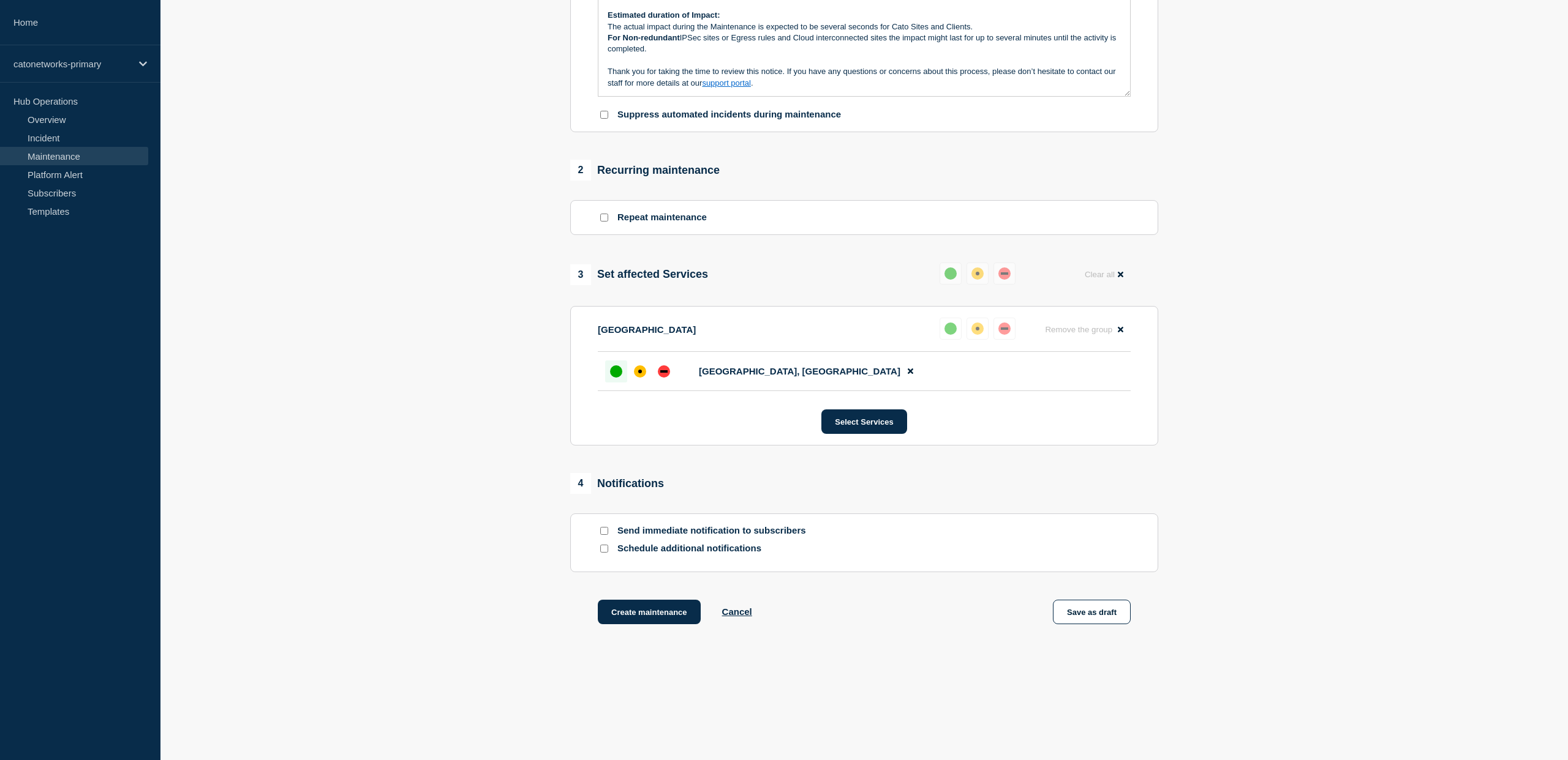
scroll to position [401, 0]
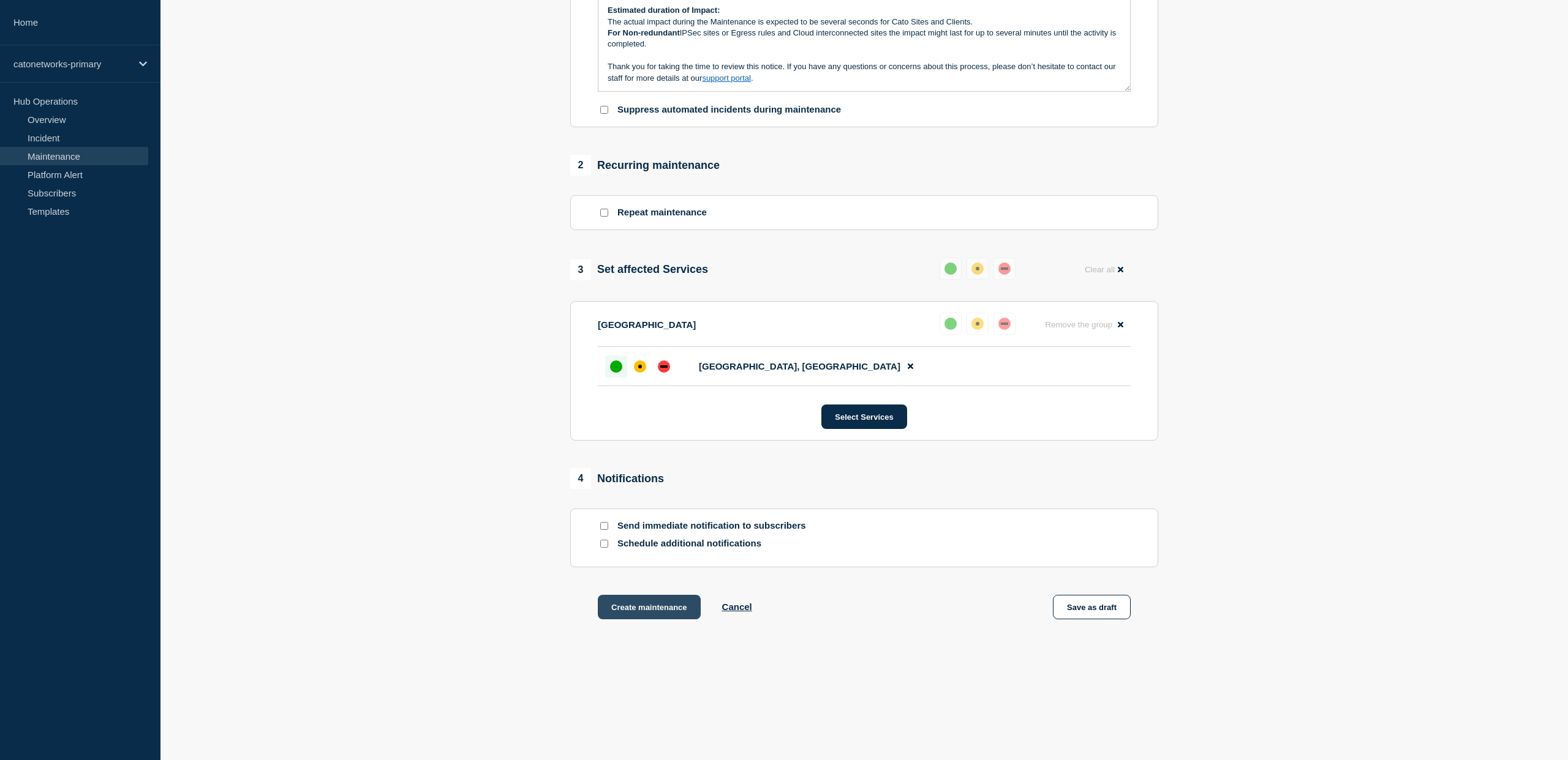
type input "Cato Networks Scheduled Maintenance Notification [[GEOGRAPHIC_DATA]]"
click at [645, 610] on button "Create maintenance" at bounding box center [649, 607] width 103 height 24
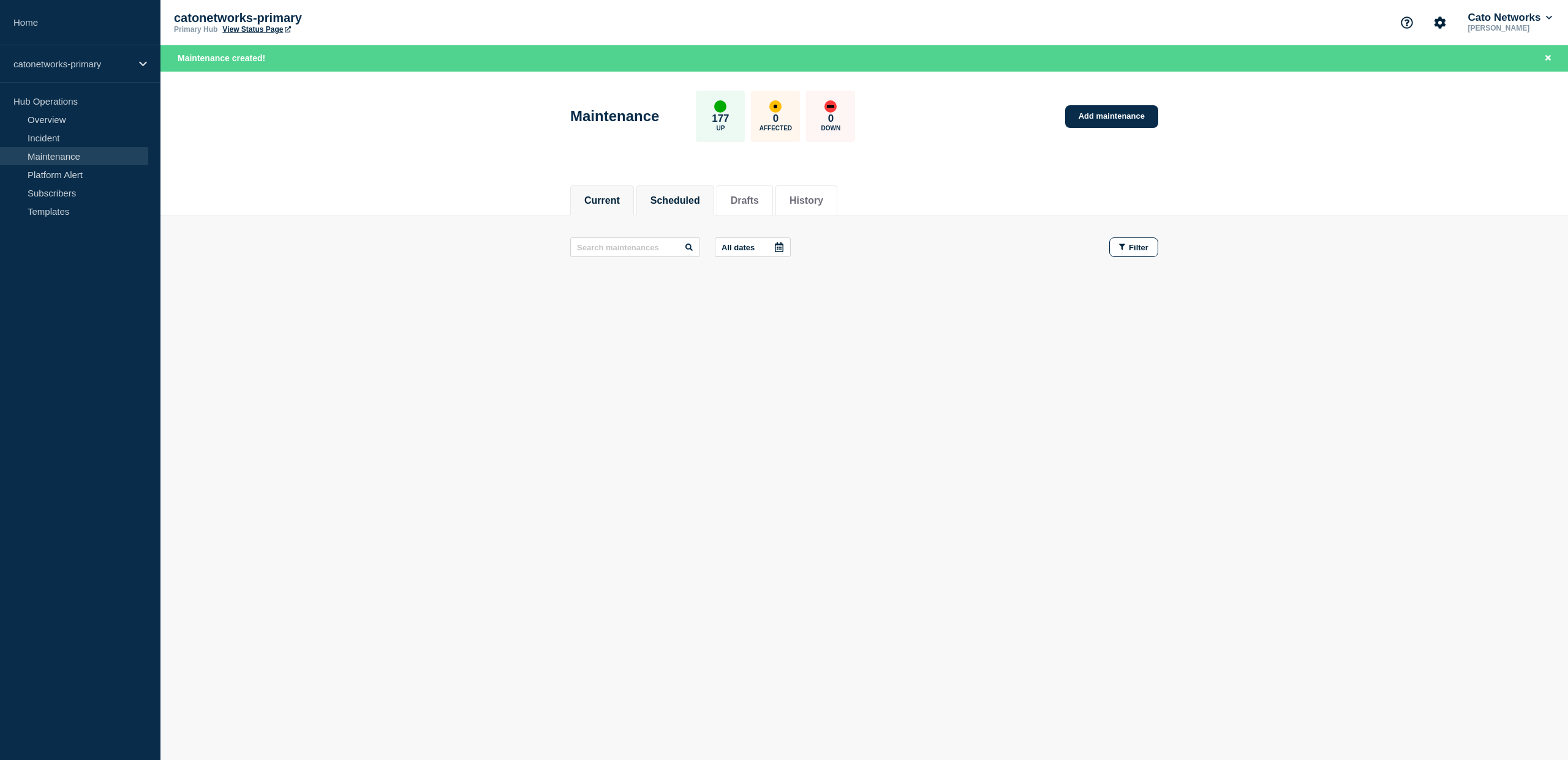
click at [685, 201] on button "Scheduled" at bounding box center [675, 201] width 50 height 11
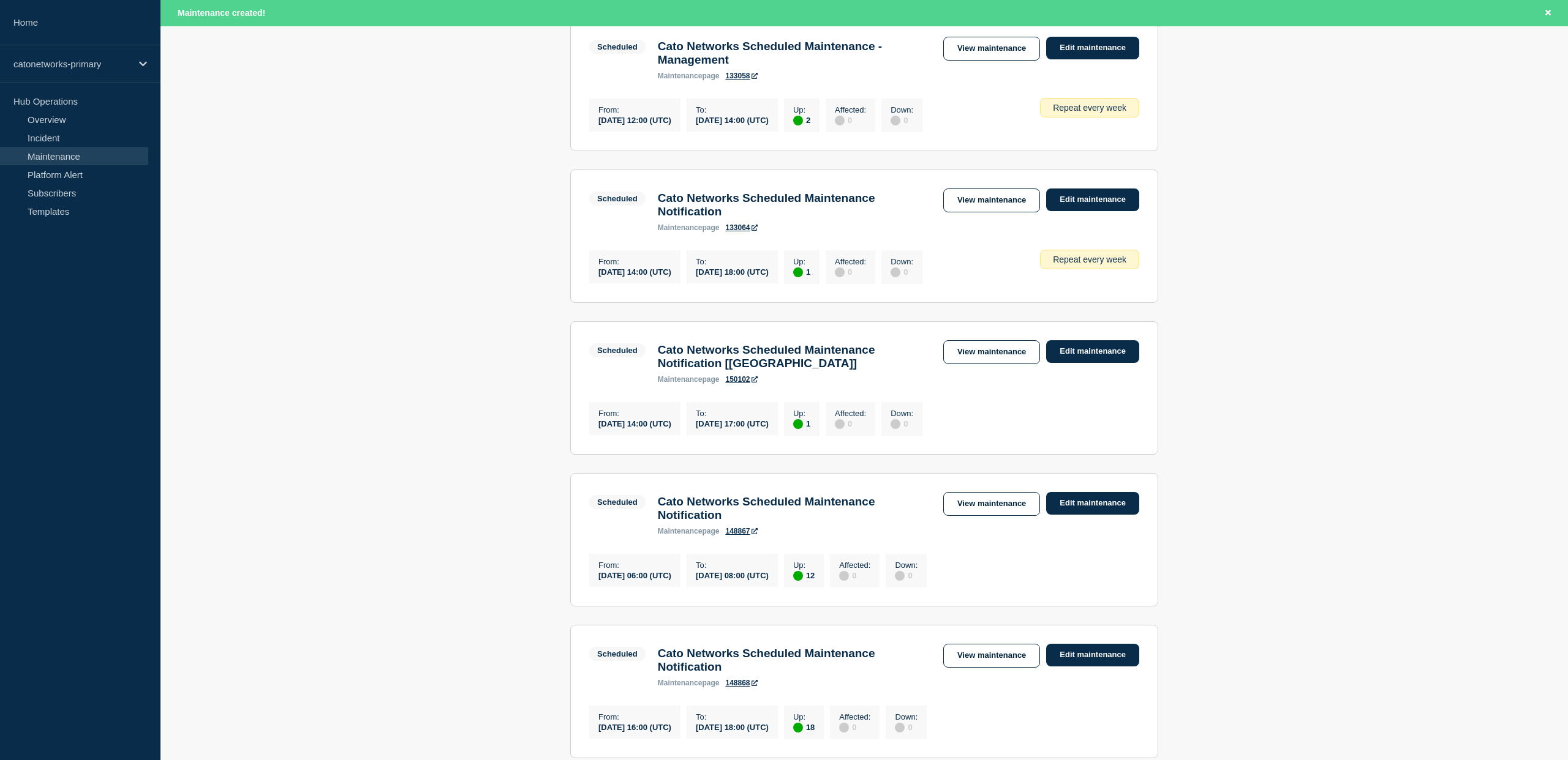
scroll to position [568, 0]
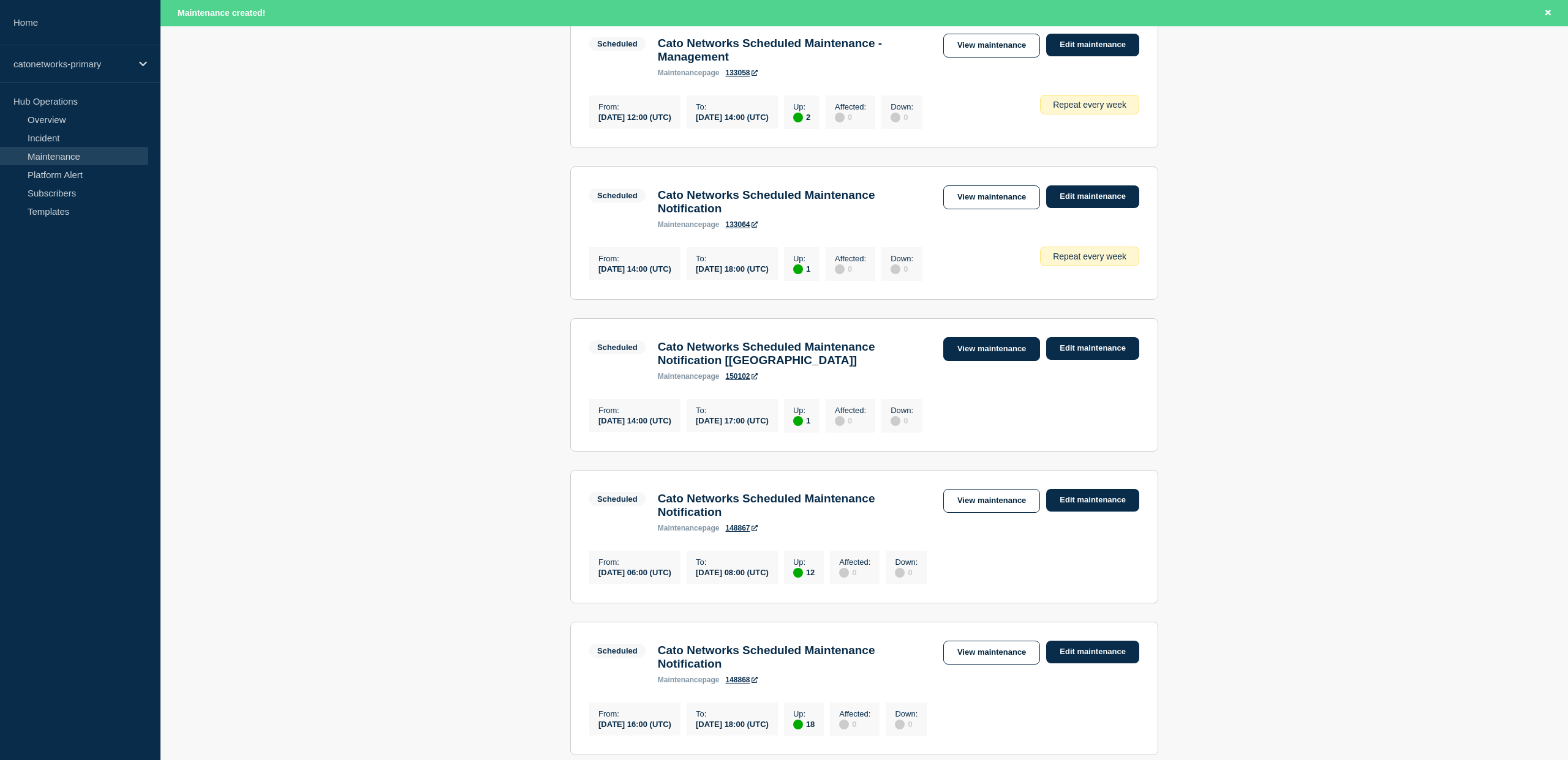
click at [974, 361] on link "View maintenance" at bounding box center [992, 349] width 97 height 24
